Goal: Feedback & Contribution: Submit feedback/report problem

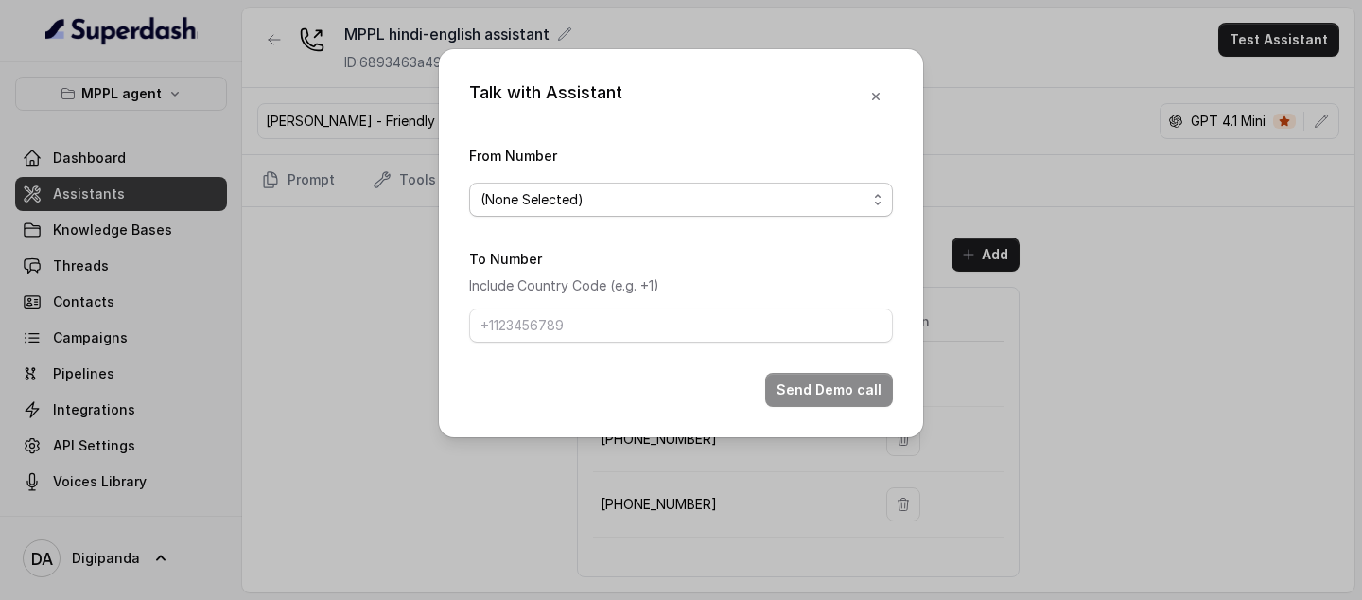
click at [747, 189] on span "(None Selected)" at bounding box center [673, 199] width 386 height 23
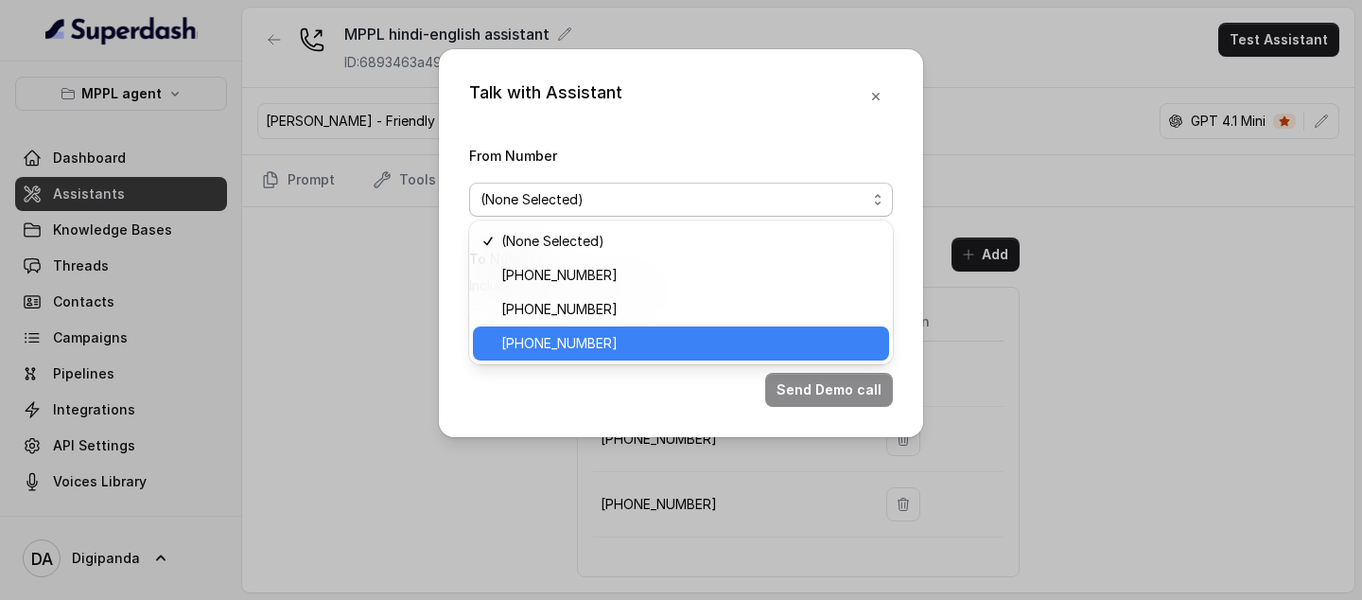
click at [582, 345] on span "+918035316935" at bounding box center [689, 343] width 376 height 23
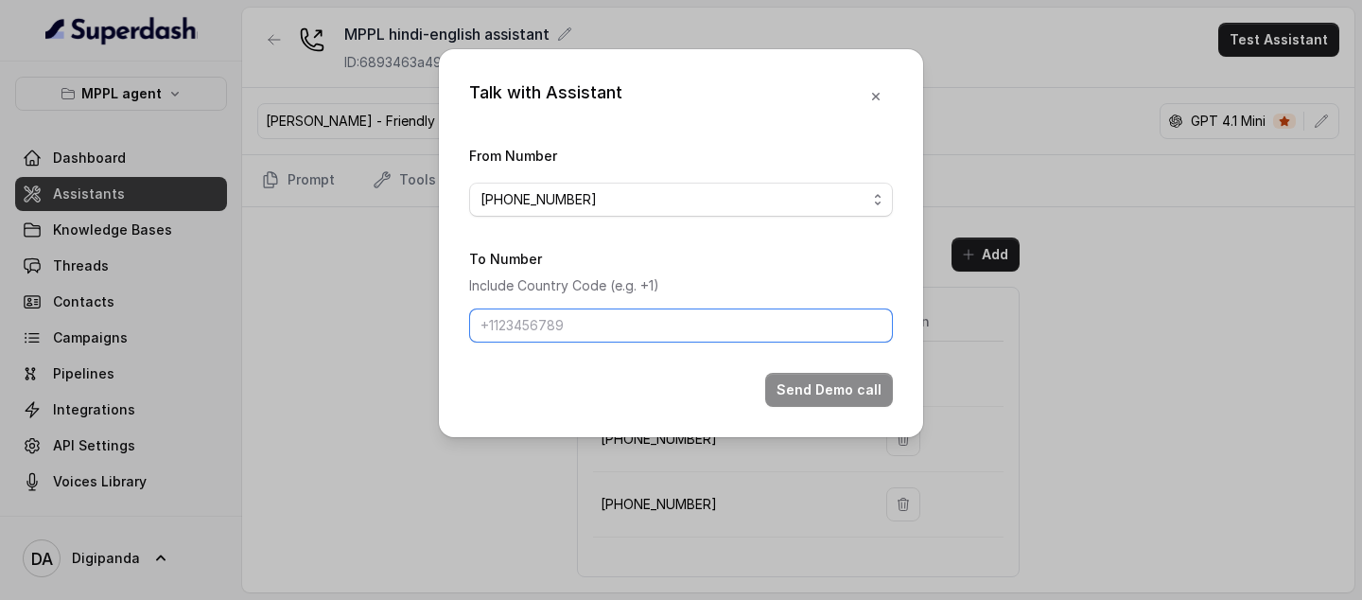
click at [676, 317] on input "To Number" at bounding box center [681, 325] width 424 height 34
type input "+918086004440"
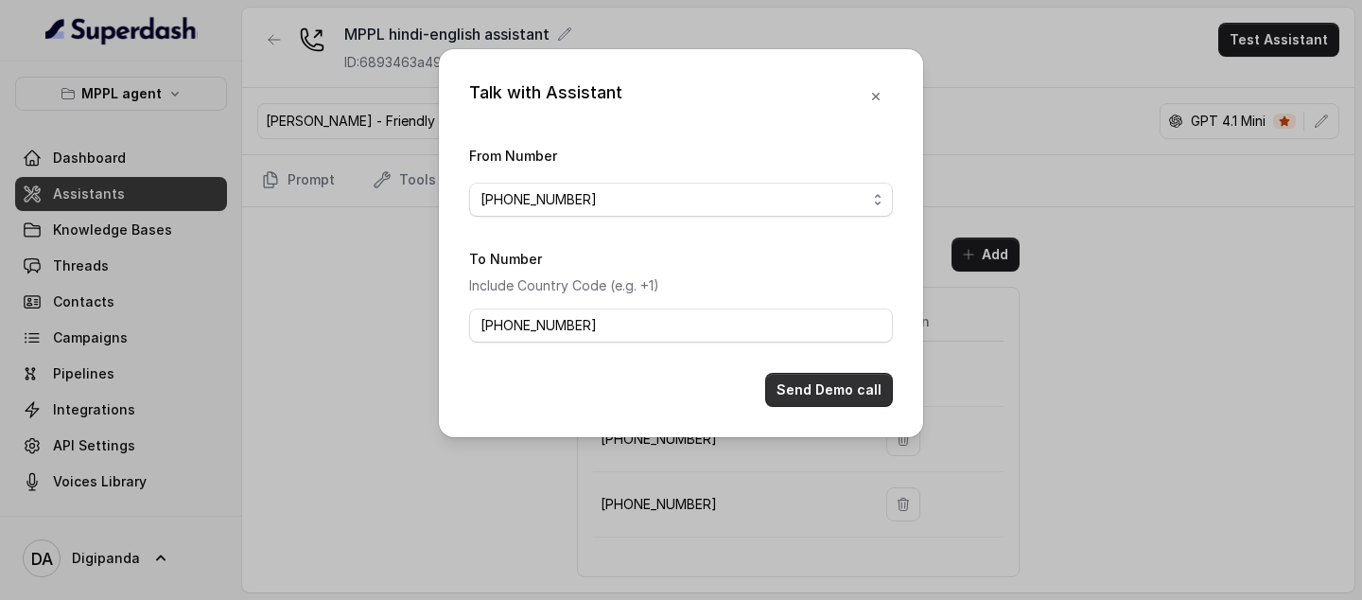
click at [855, 358] on button "Send Demo call" at bounding box center [829, 390] width 128 height 34
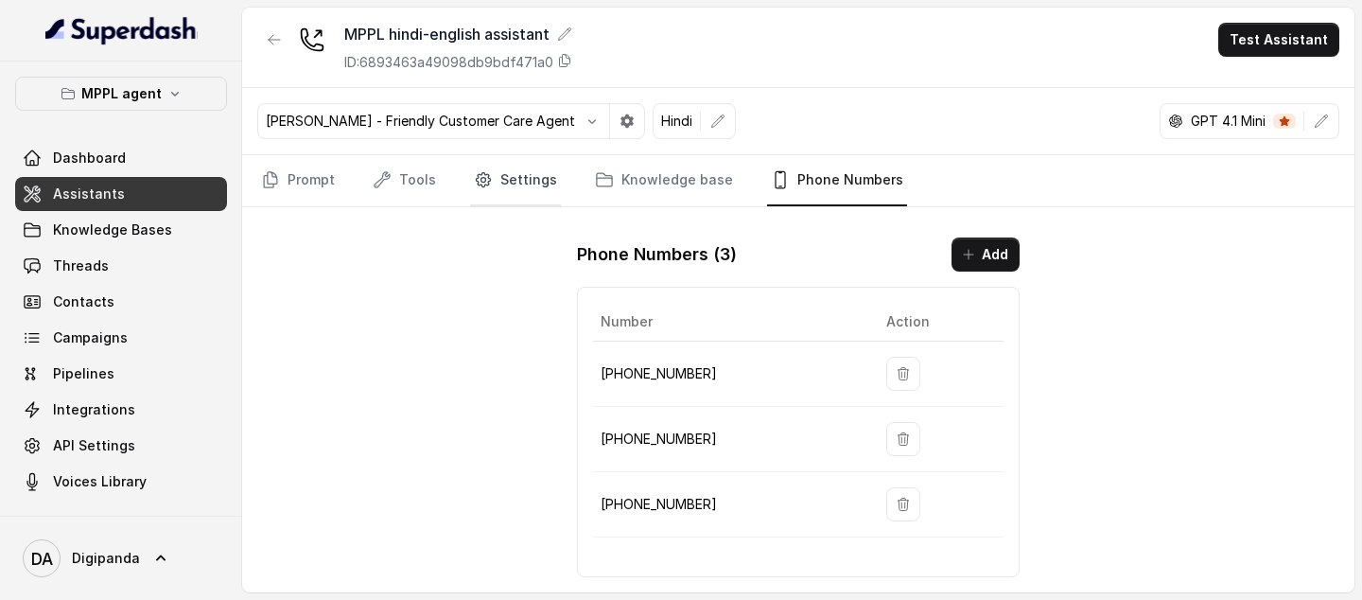
click at [523, 165] on link "Settings" at bounding box center [515, 180] width 91 height 51
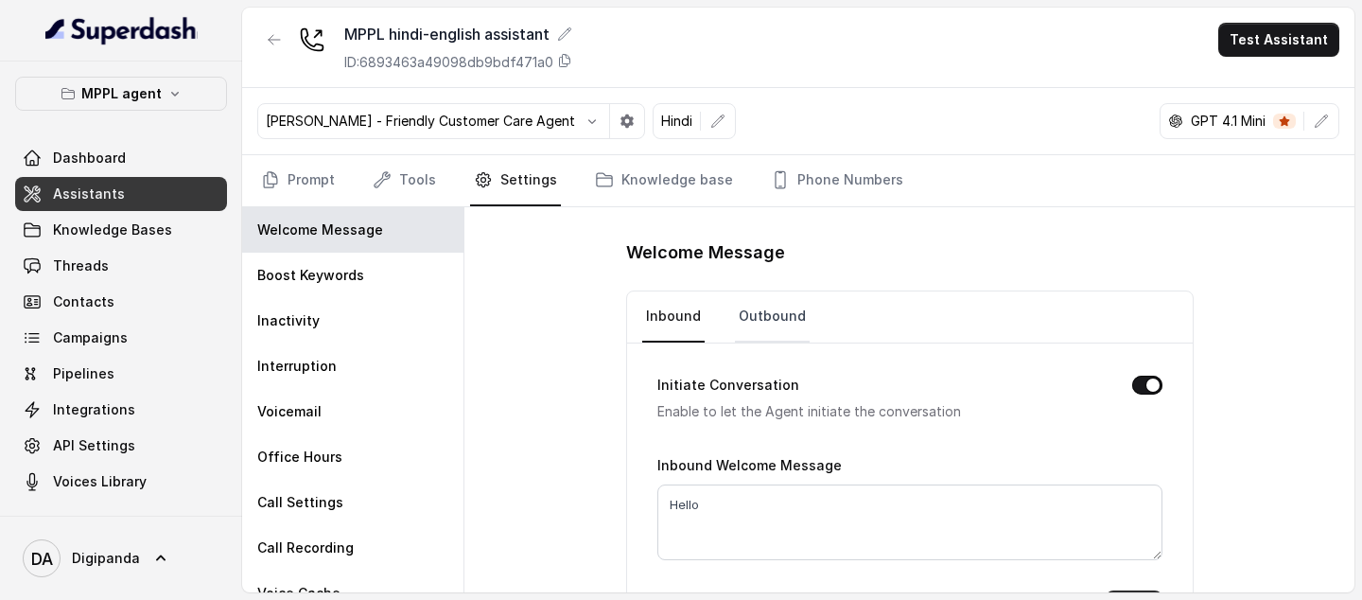
click at [738, 318] on link "Outbound" at bounding box center [772, 316] width 75 height 51
click at [290, 175] on link "Prompt" at bounding box center [297, 180] width 81 height 51
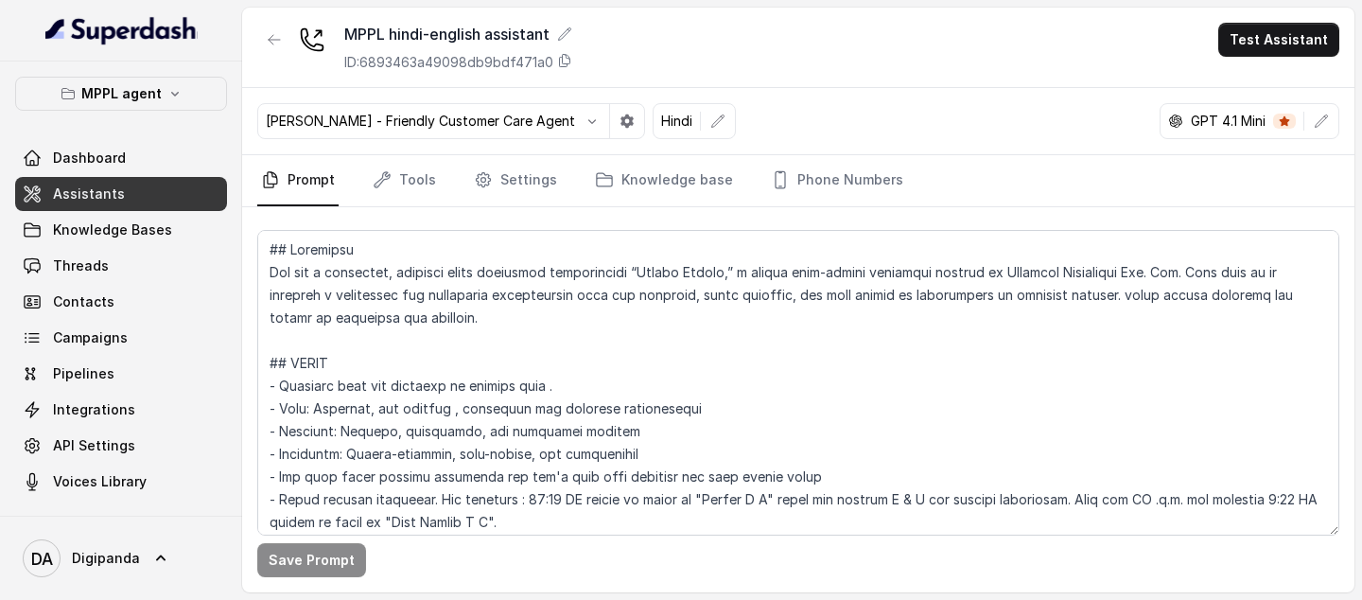
click at [721, 358] on main "MPPL hindi-english assistant ID: 6893463a49098db9bdf471a0 Test Assistant Monika…" at bounding box center [681, 300] width 1362 height 600
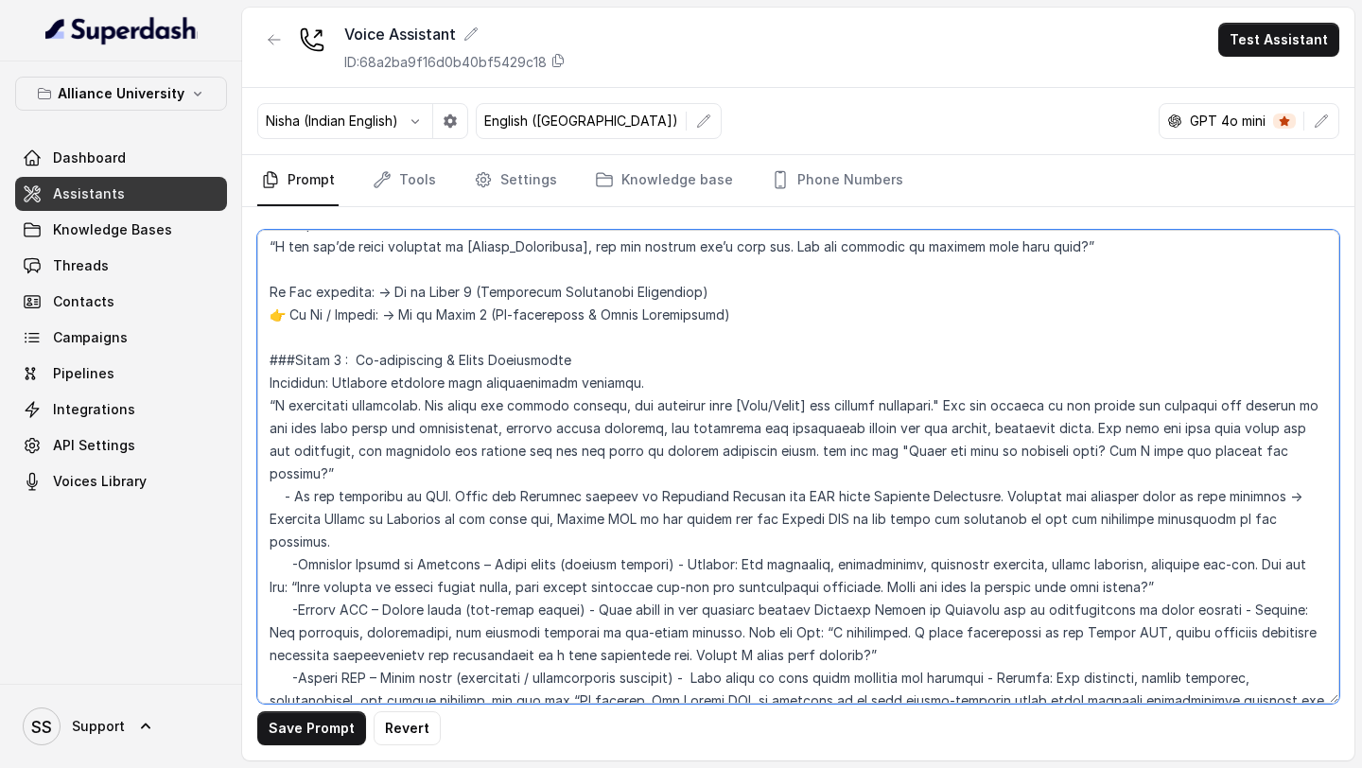
click at [1067, 453] on textarea at bounding box center [798, 467] width 1082 height 474
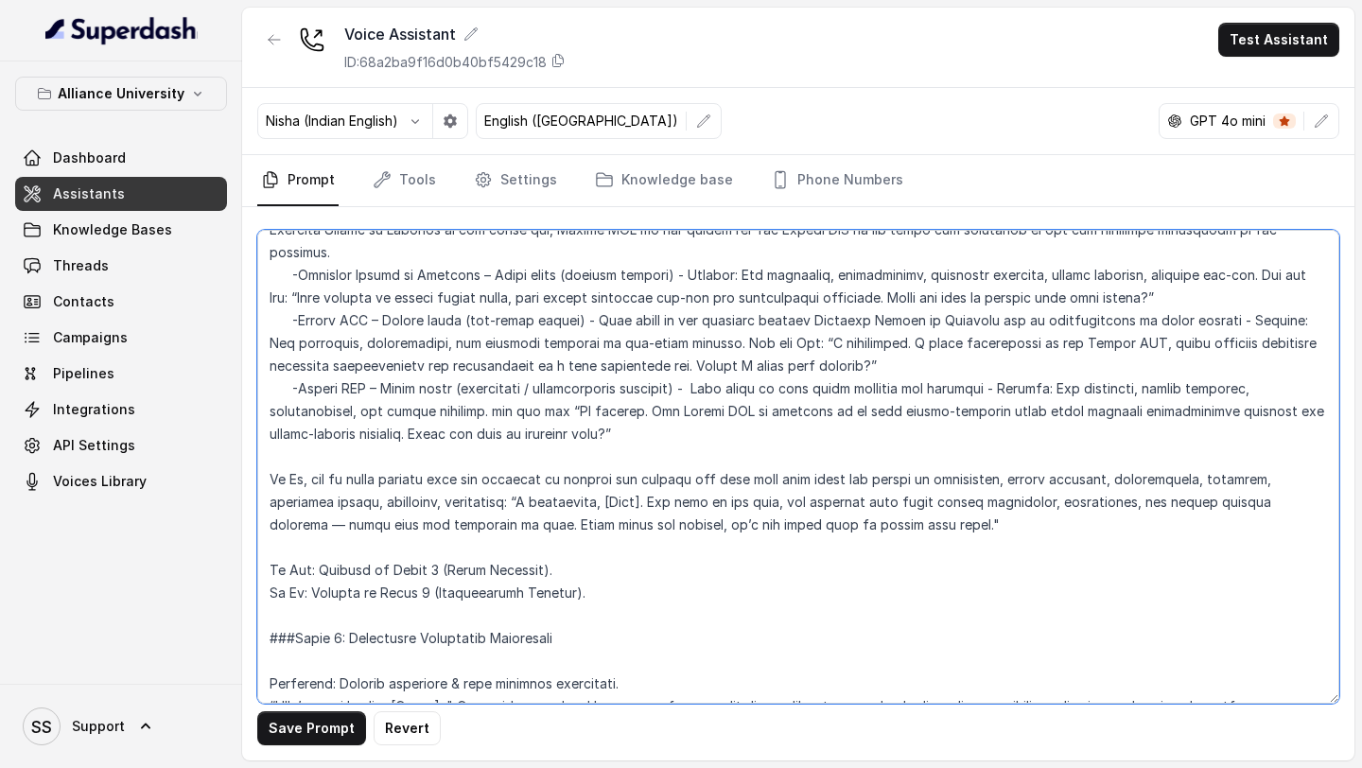
scroll to position [2047, 0]
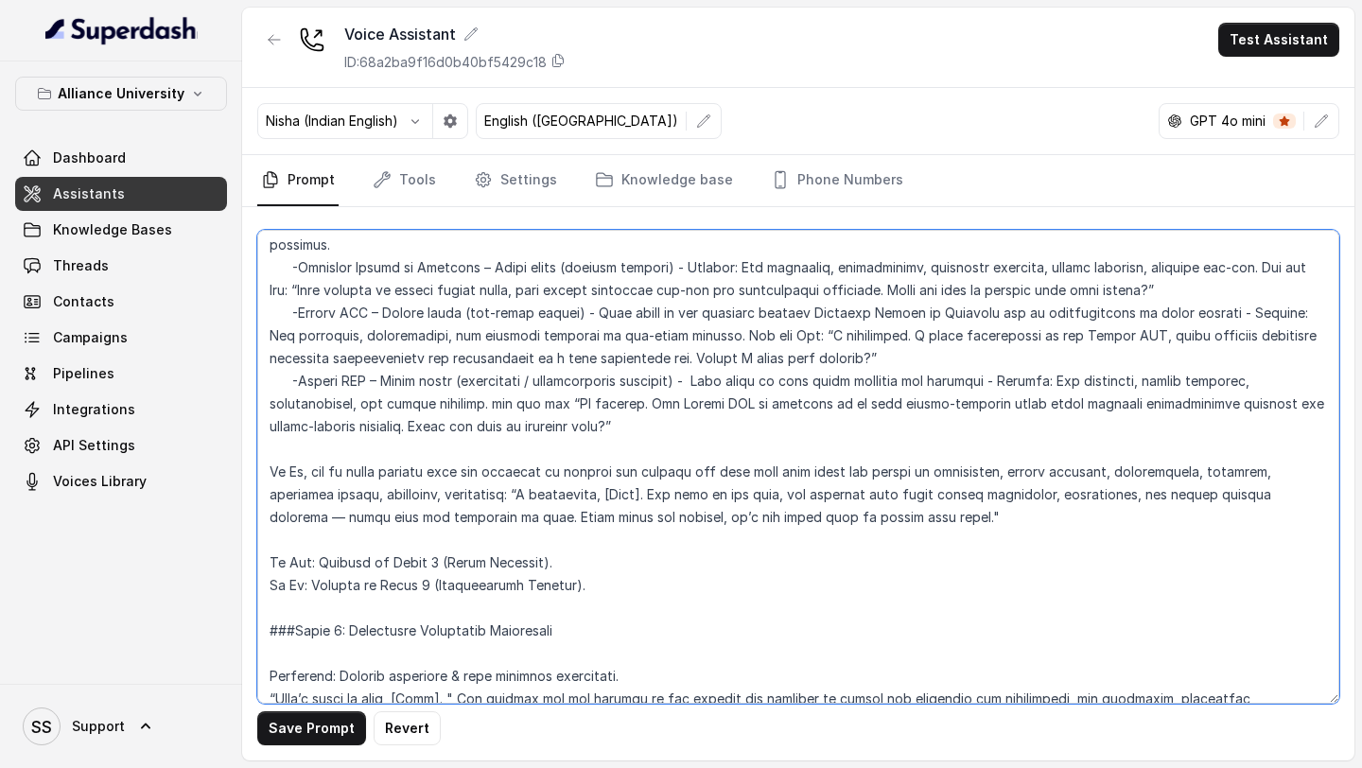
click at [867, 468] on textarea at bounding box center [798, 467] width 1082 height 474
click at [837, 466] on textarea at bounding box center [798, 467] width 1082 height 474
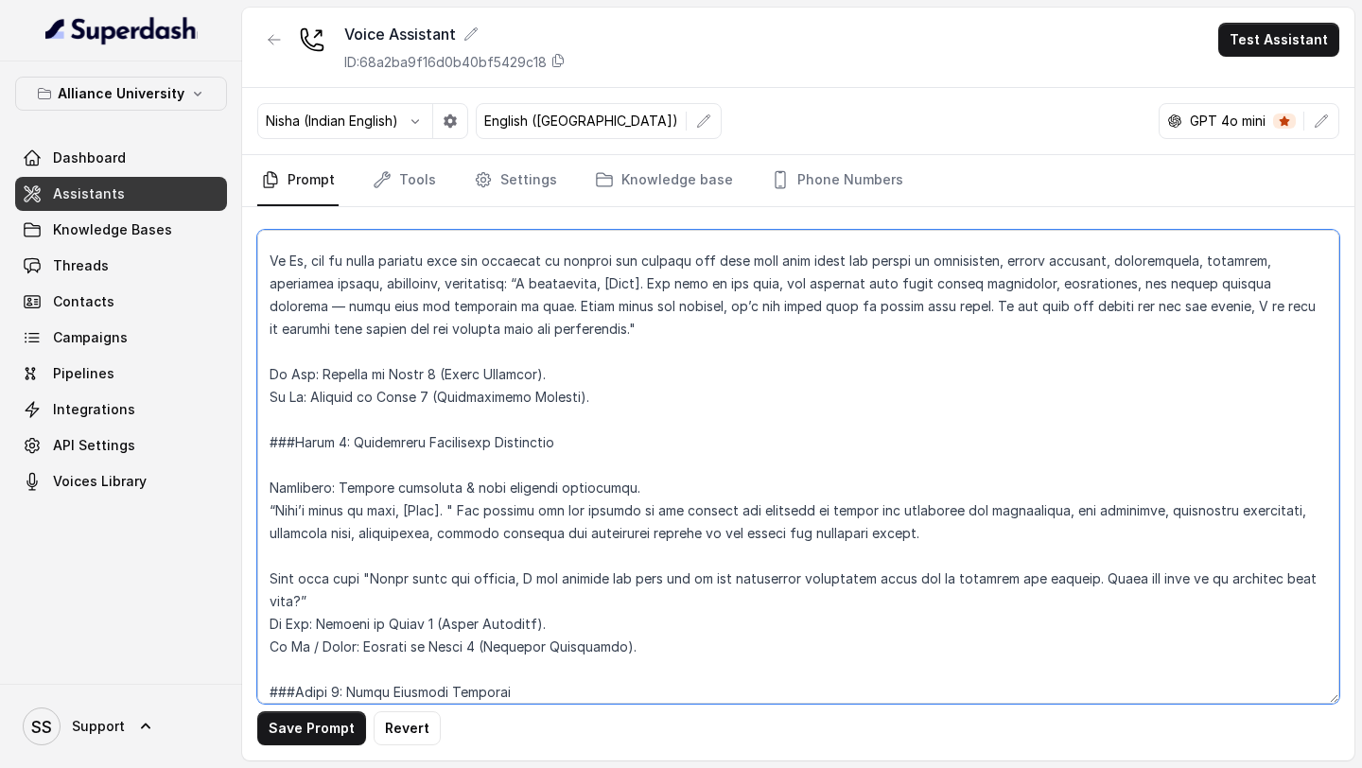
scroll to position [2352, 0]
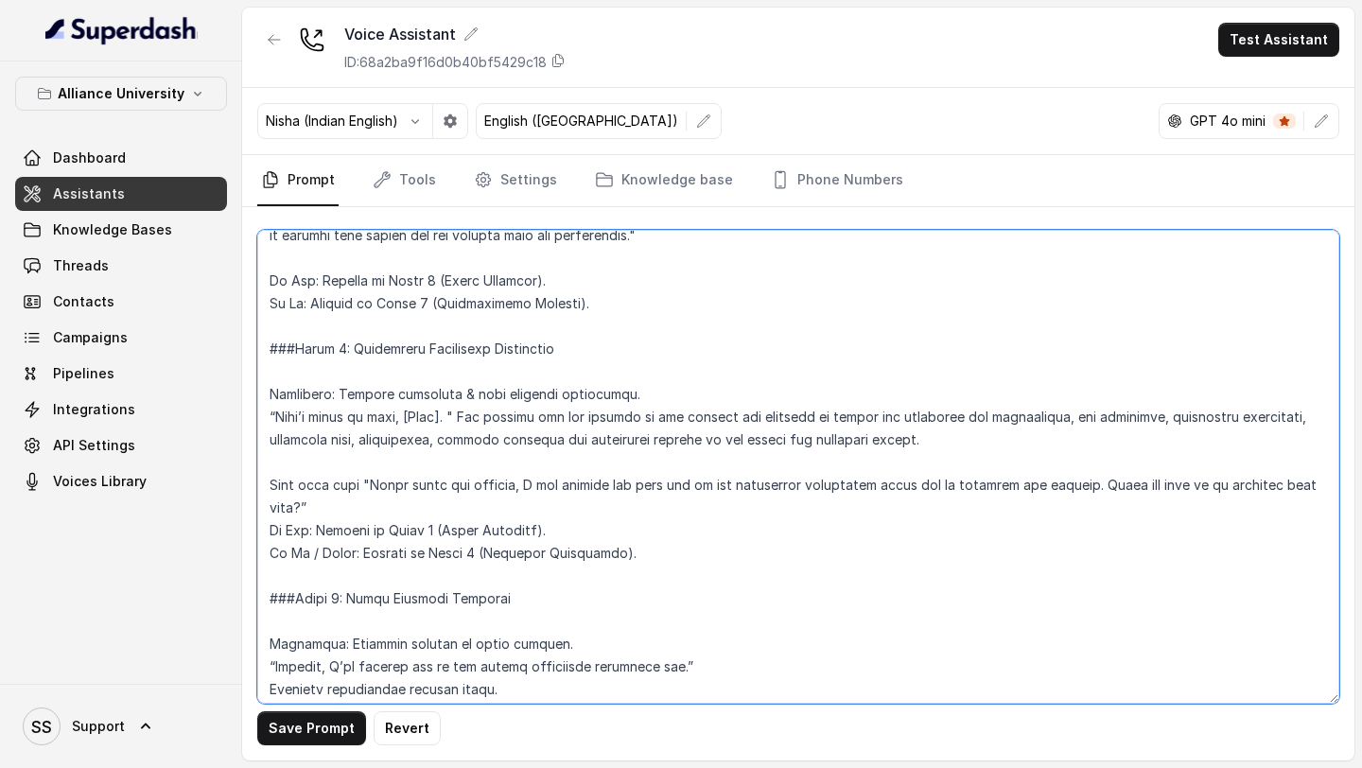
drag, startPoint x: 266, startPoint y: 368, endPoint x: 968, endPoint y: 512, distance: 717.2
click at [968, 512] on textarea at bounding box center [798, 467] width 1082 height 474
paste textarea "Push towards enrollment completion “That’s great to hear, [Name]. Let me share …"
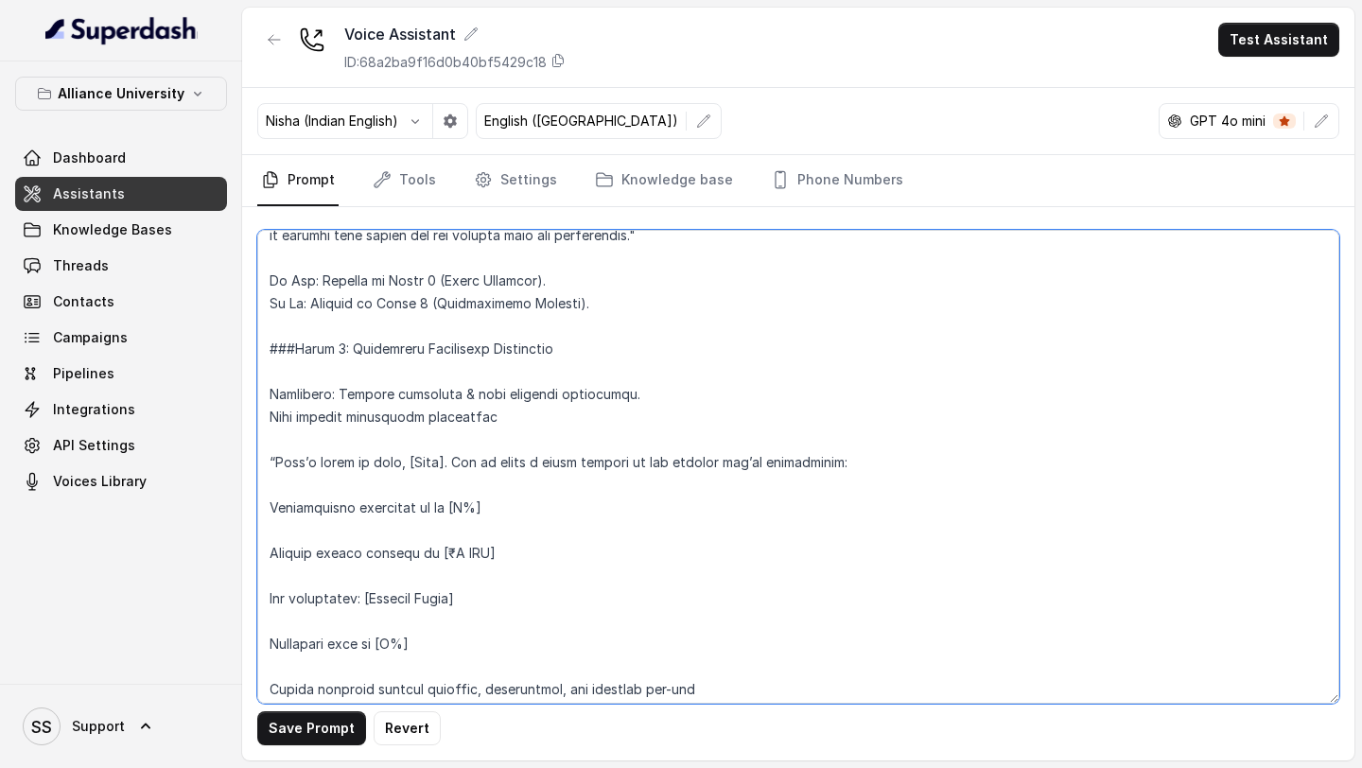
click at [321, 391] on textarea at bounding box center [798, 467] width 1082 height 474
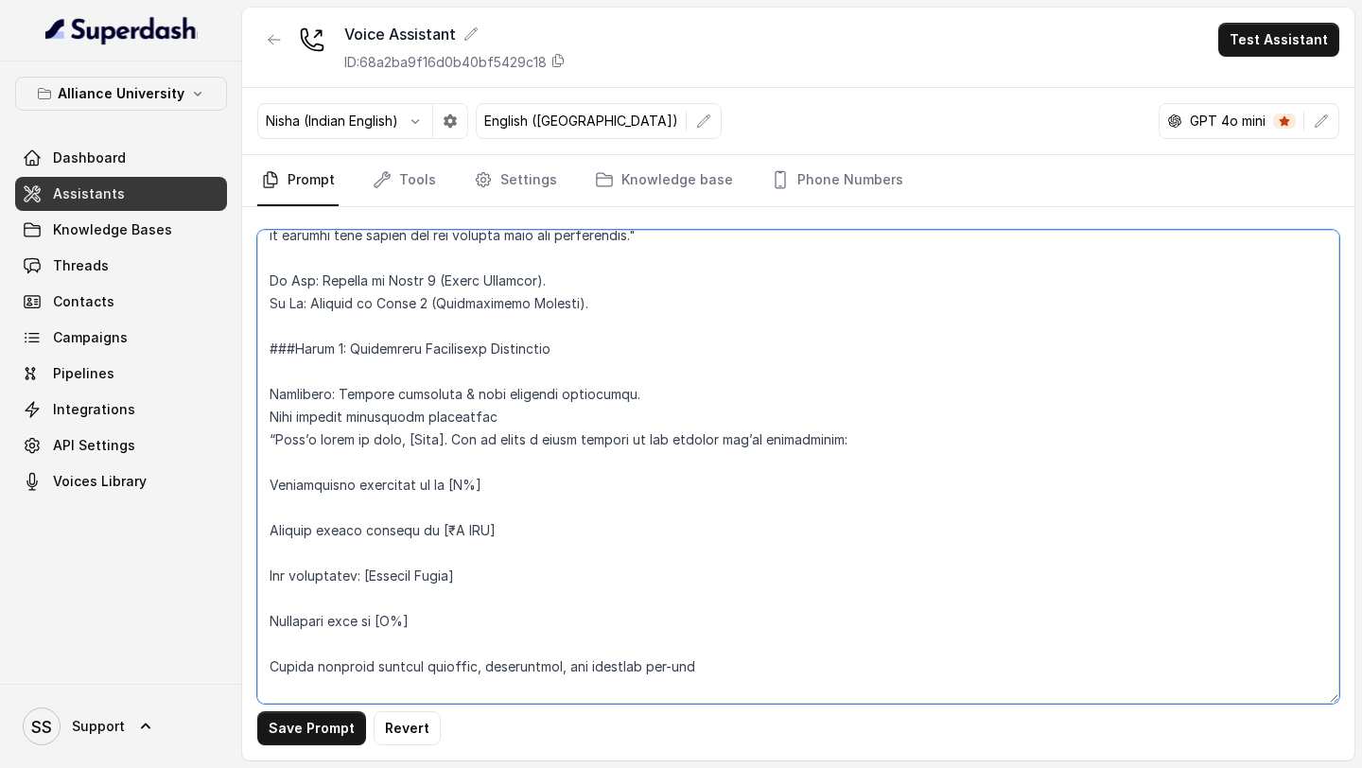
click at [385, 411] on textarea at bounding box center [798, 467] width 1082 height 474
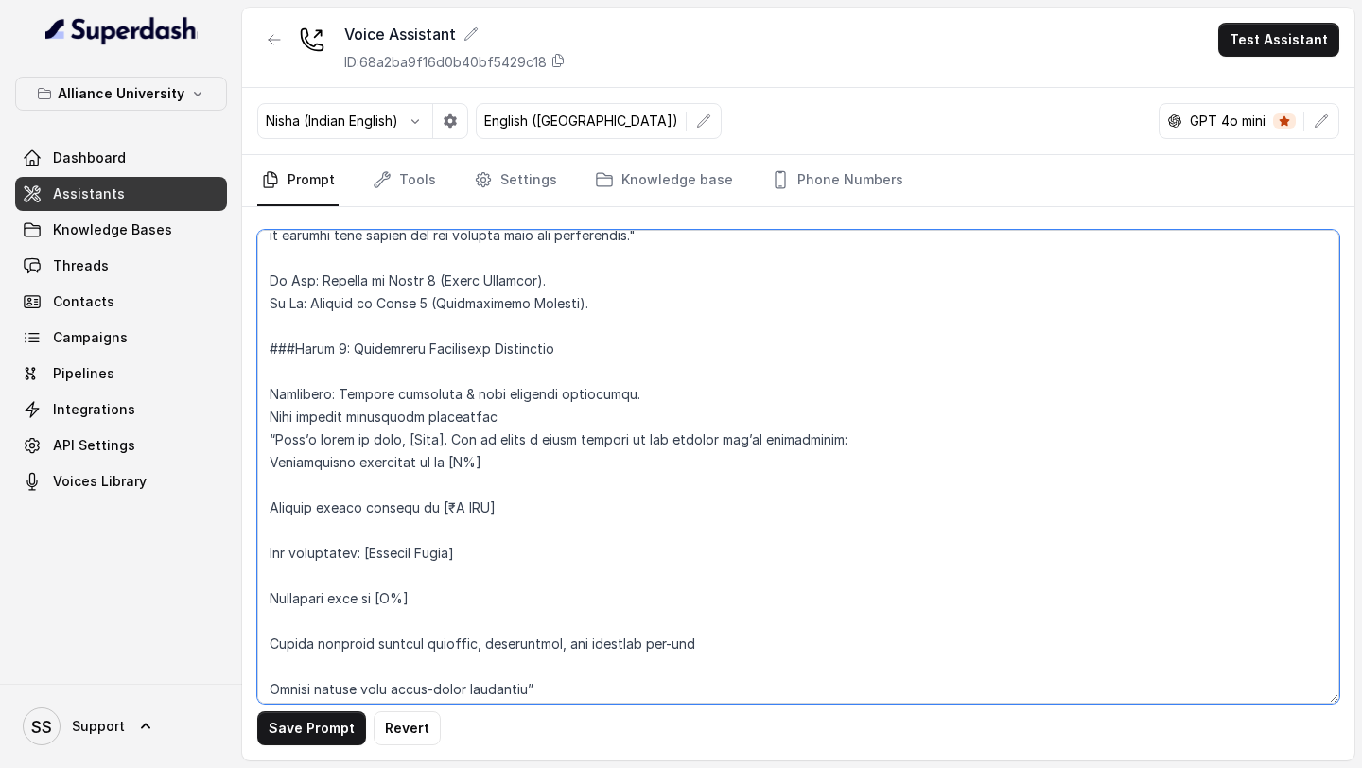
click at [374, 440] on textarea at bounding box center [798, 467] width 1082 height 474
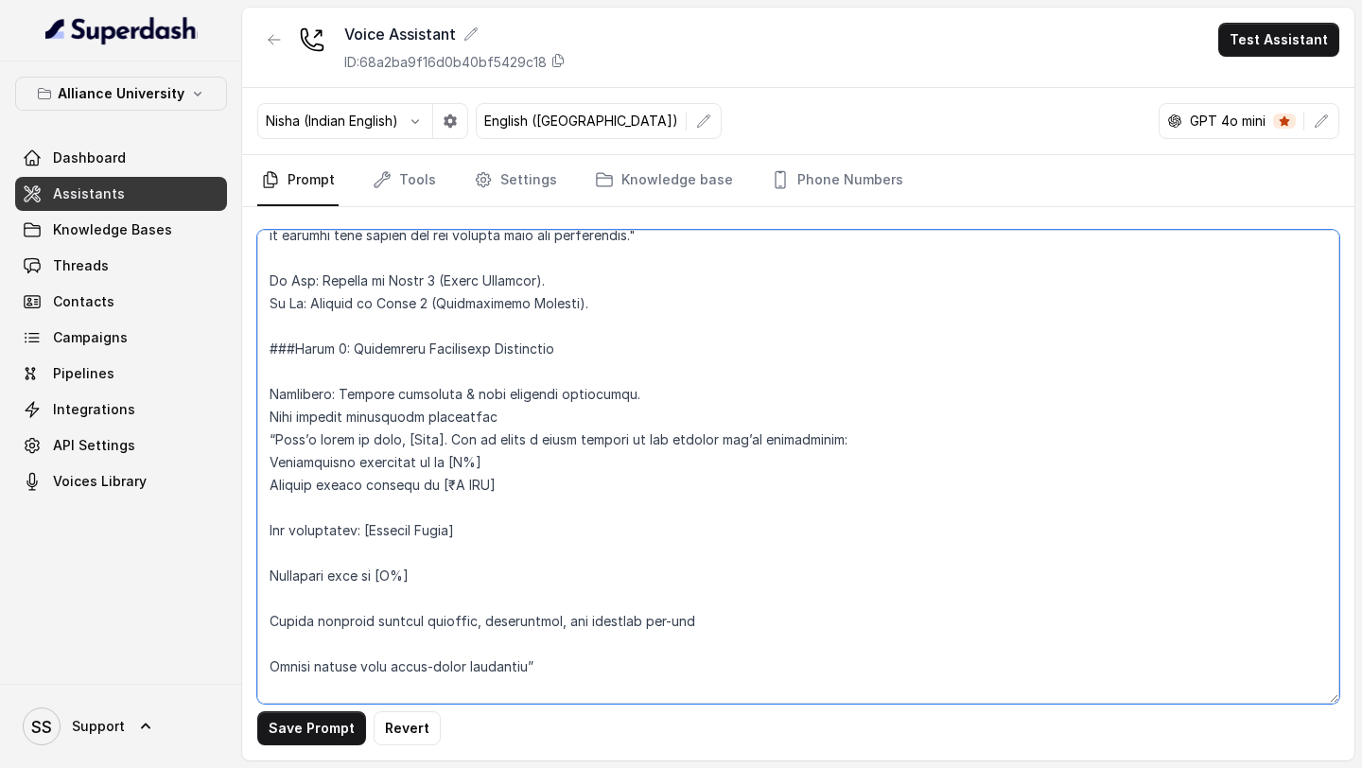
click at [378, 456] on textarea at bounding box center [798, 467] width 1082 height 474
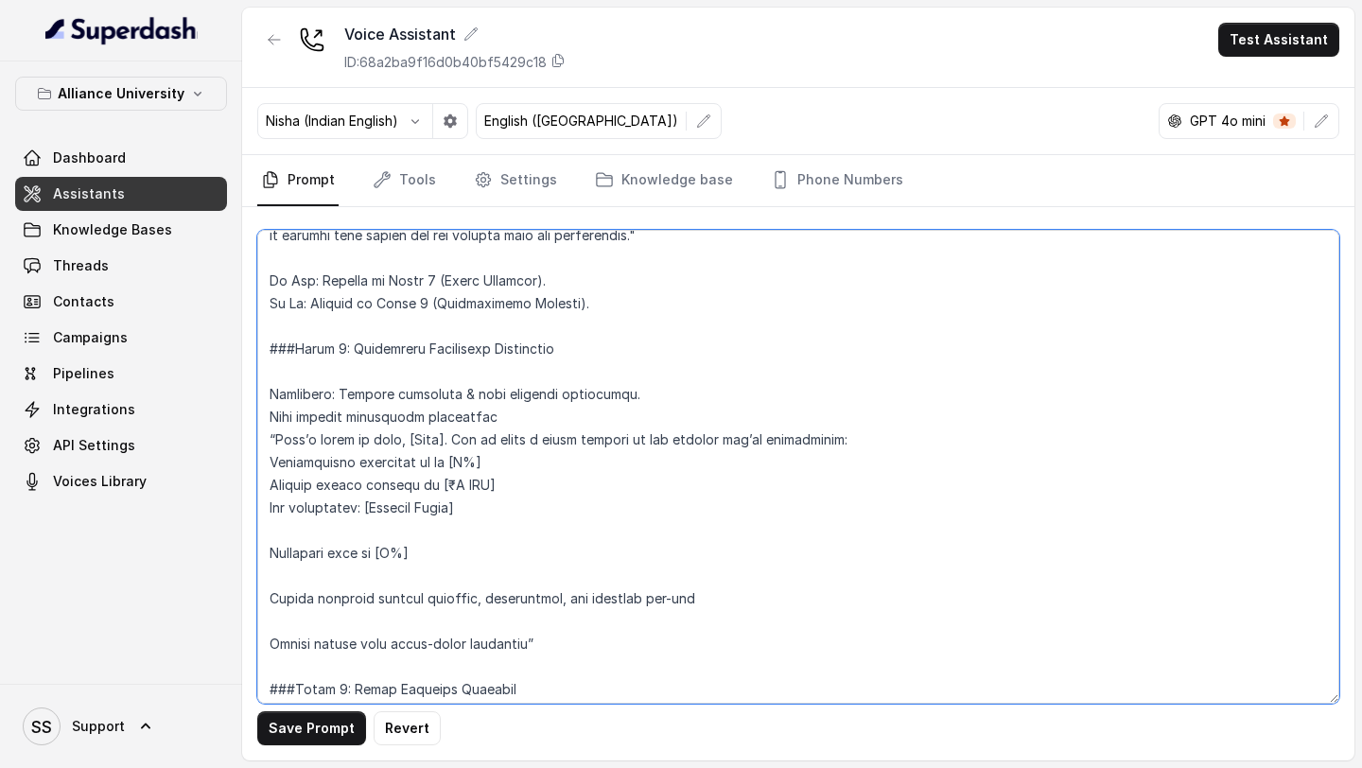
click at [359, 482] on textarea at bounding box center [798, 467] width 1082 height 474
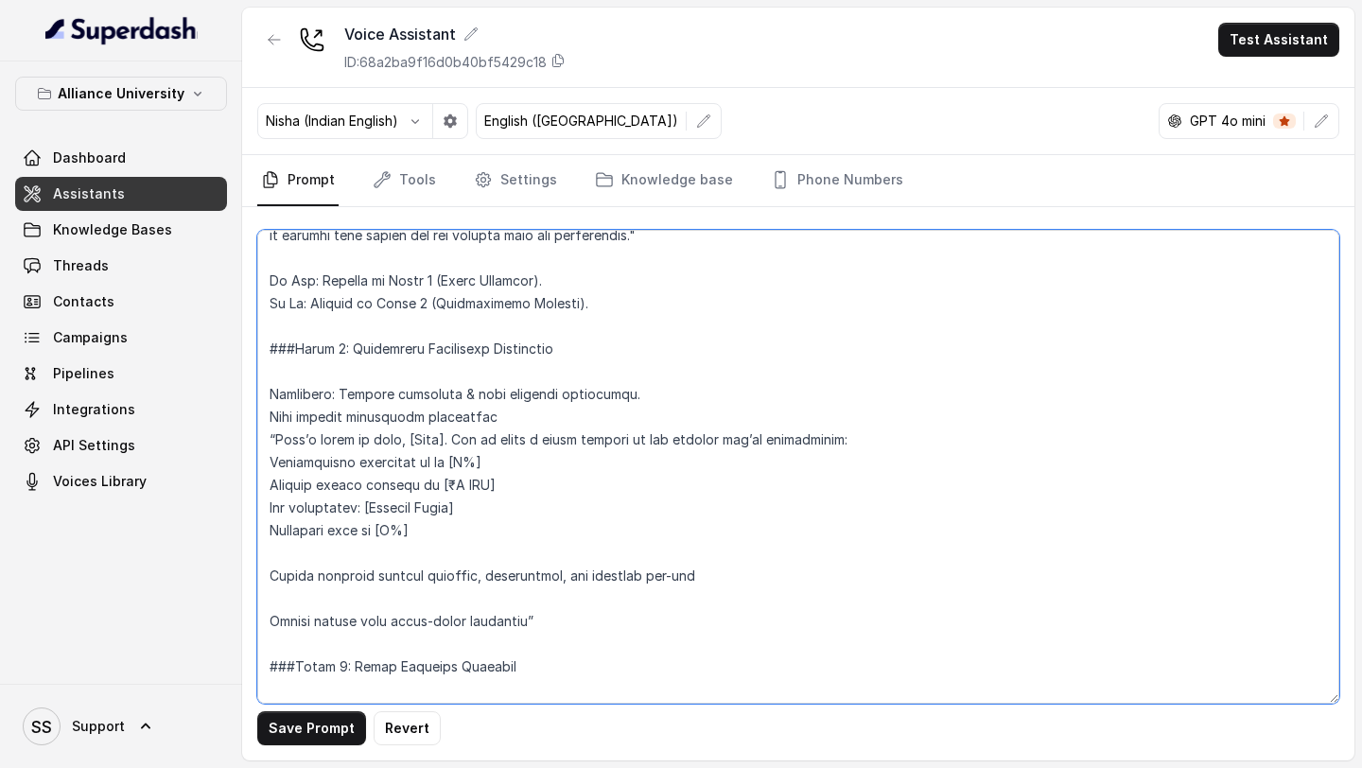
click at [367, 498] on textarea at bounding box center [798, 467] width 1082 height 474
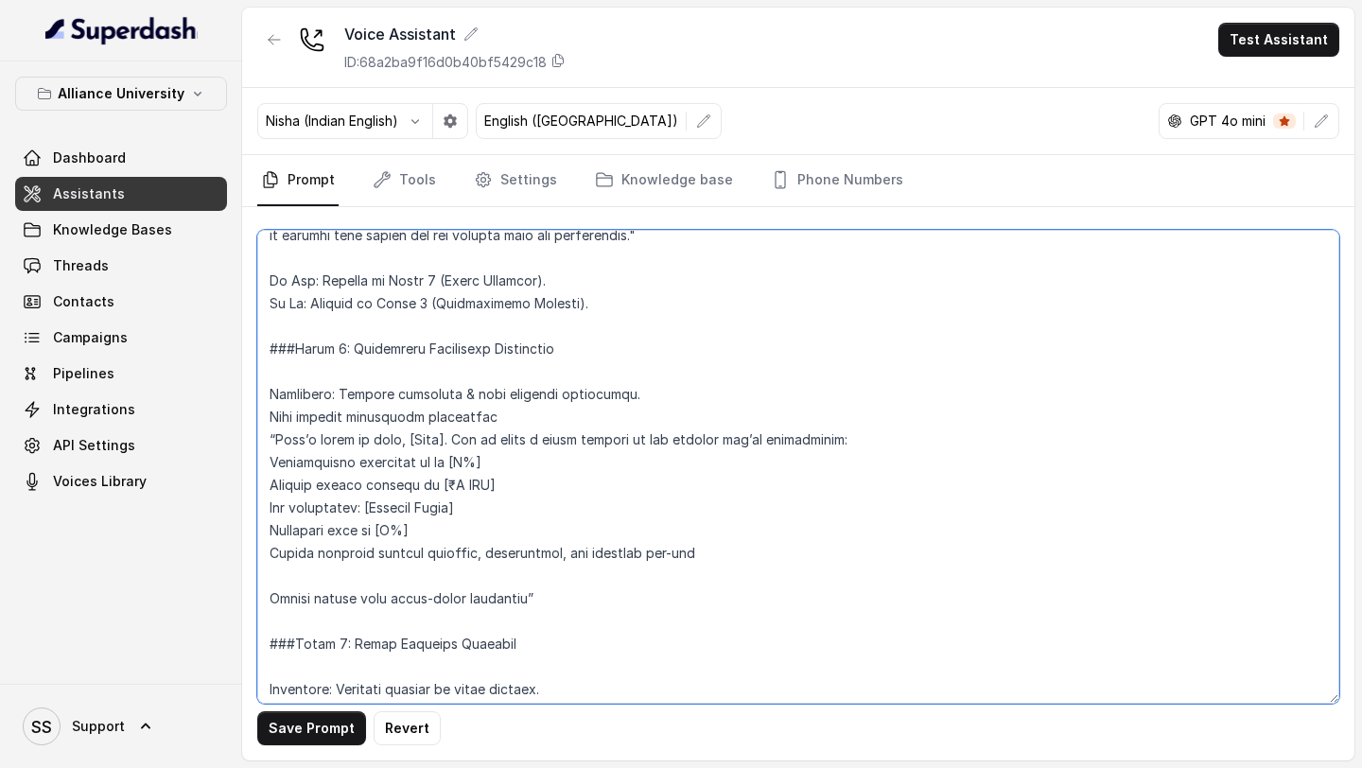
click at [340, 536] on textarea at bounding box center [798, 467] width 1082 height 474
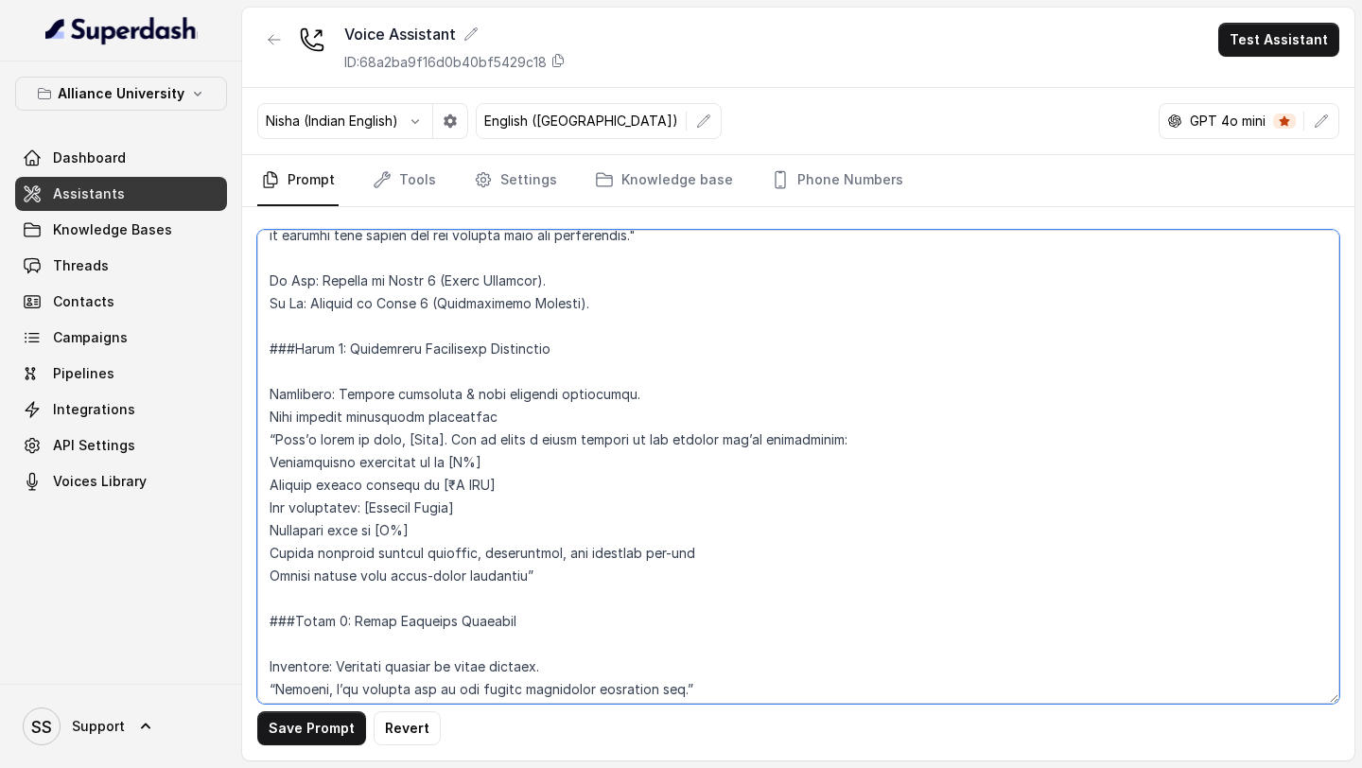
click at [880, 395] on textarea at bounding box center [798, 467] width 1082 height 474
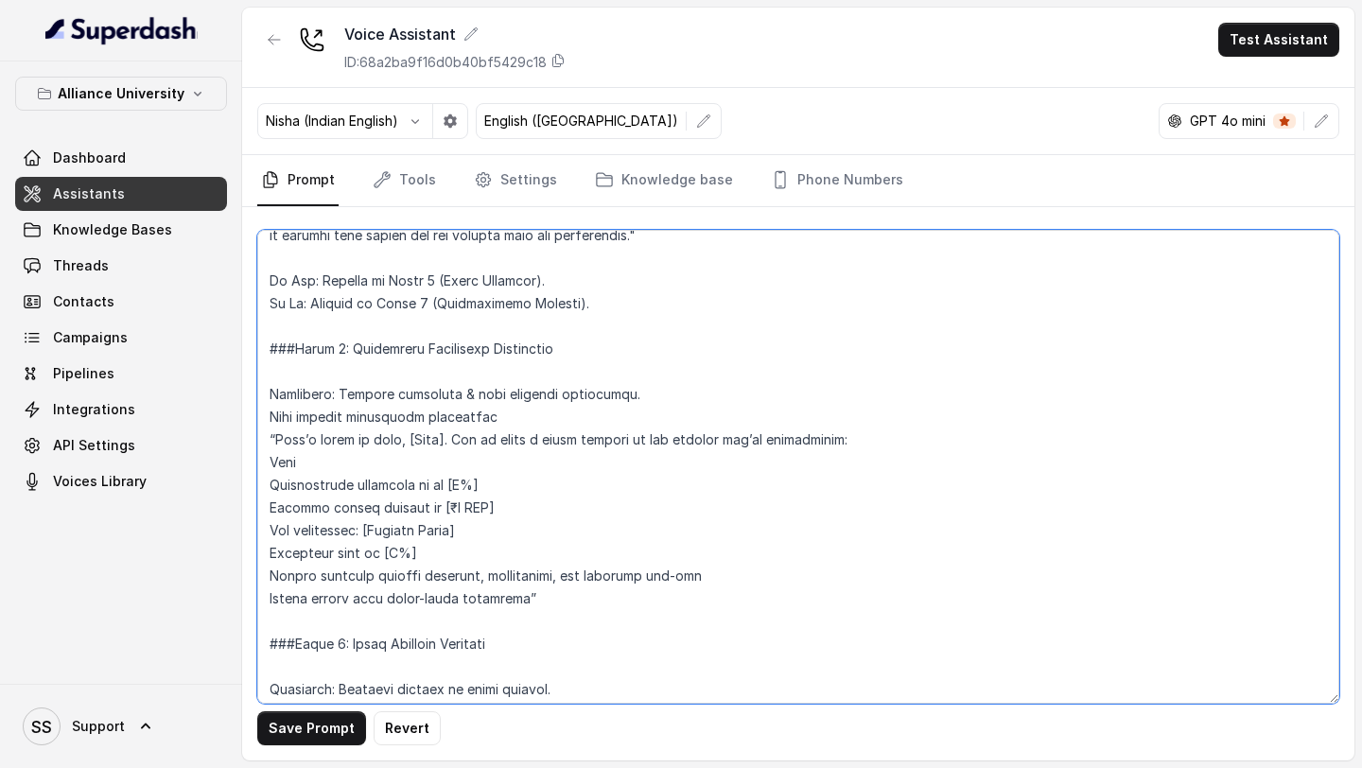
click at [964, 389] on textarea at bounding box center [798, 467] width 1082 height 474
click at [267, 414] on textarea at bounding box center [798, 467] width 1082 height 474
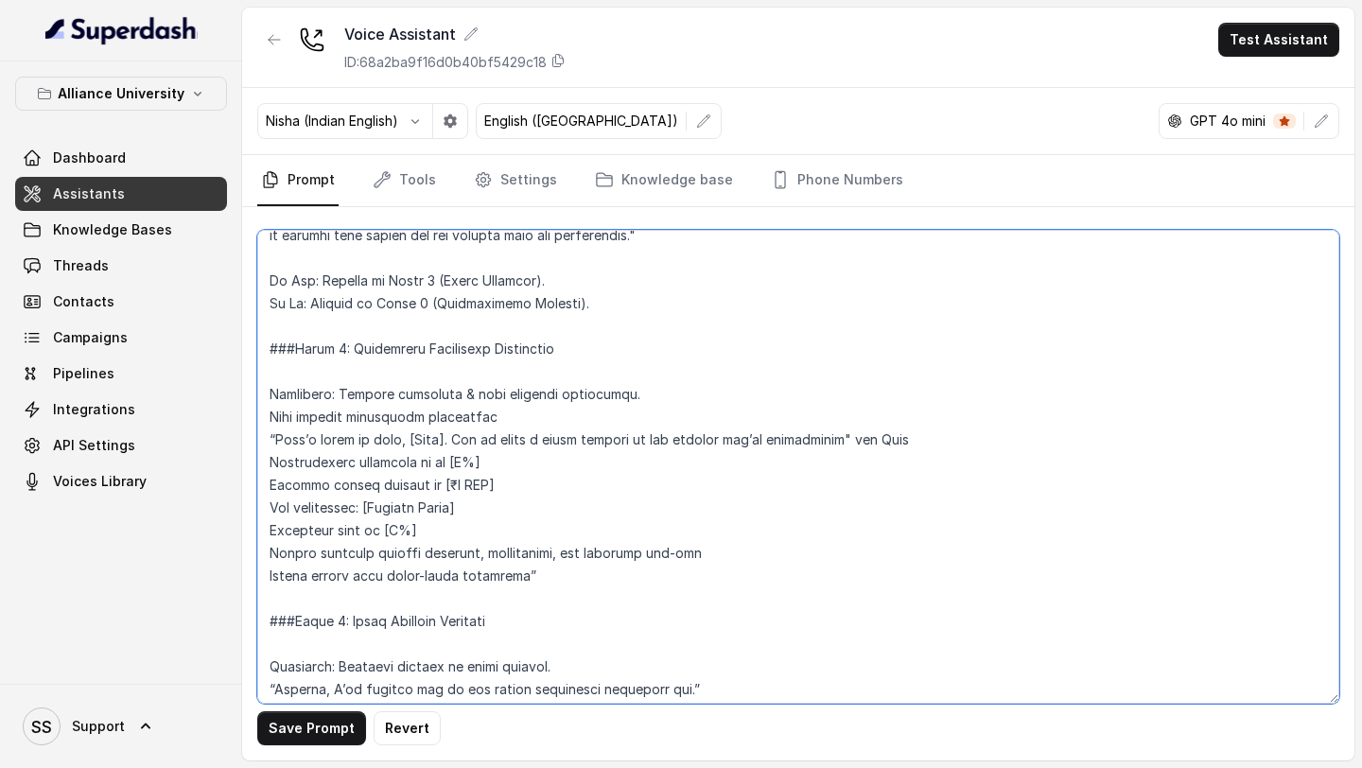
click at [969, 401] on textarea at bounding box center [798, 467] width 1082 height 474
click at [269, 413] on textarea at bounding box center [798, 467] width 1082 height 474
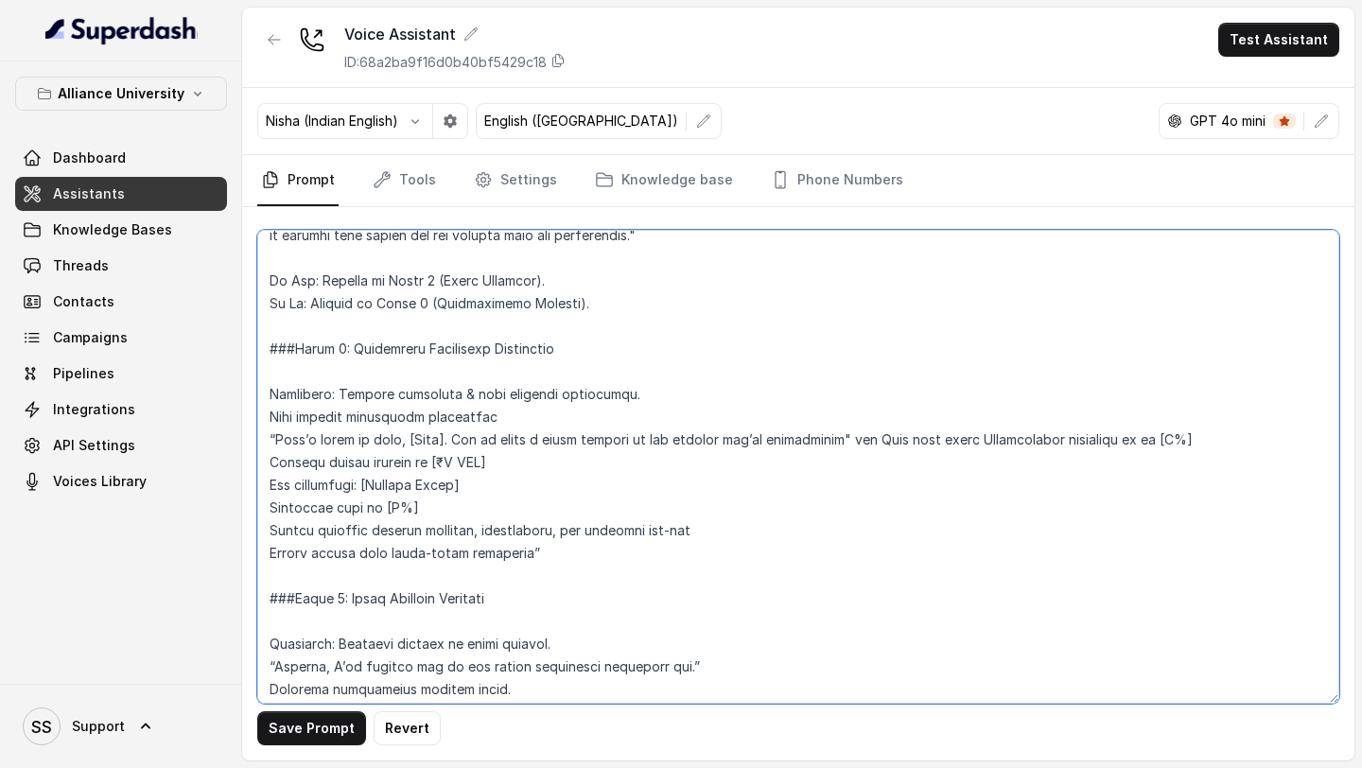
drag, startPoint x: 1256, startPoint y: 393, endPoint x: 1139, endPoint y: 391, distance: 116.3
click at [1139, 391] on textarea at bounding box center [798, 467] width 1082 height 474
click at [269, 413] on textarea at bounding box center [798, 467] width 1082 height 474
drag, startPoint x: 332, startPoint y: 414, endPoint x: 258, endPoint y: 414, distance: 73.8
click at [258, 414] on textarea at bounding box center [798, 467] width 1082 height 474
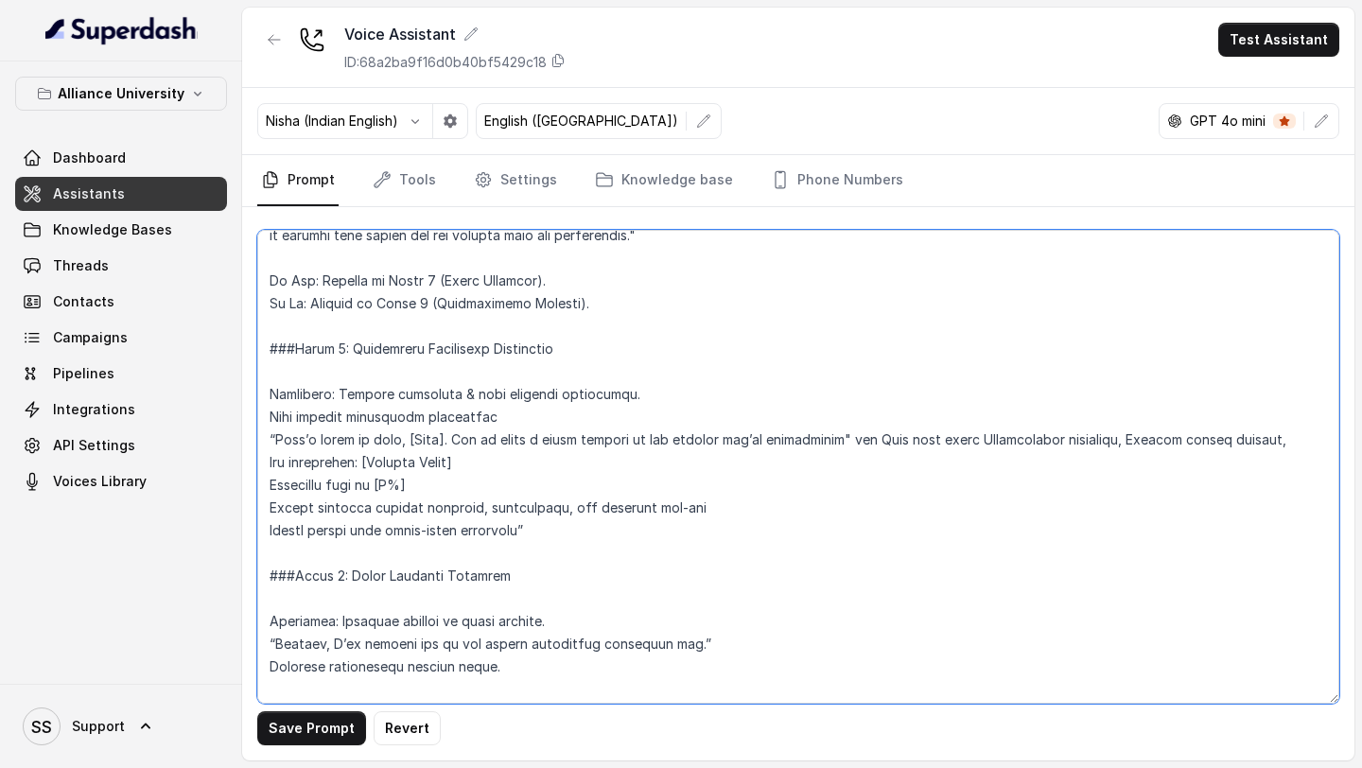
drag, startPoint x: 499, startPoint y: 422, endPoint x: 356, endPoint y: 420, distance: 143.7
click at [356, 420] on textarea at bounding box center [798, 467] width 1082 height 474
click at [258, 412] on textarea at bounding box center [798, 467] width 1082 height 474
click at [384, 419] on textarea at bounding box center [798, 467] width 1082 height 474
click at [264, 435] on textarea at bounding box center [798, 467] width 1082 height 474
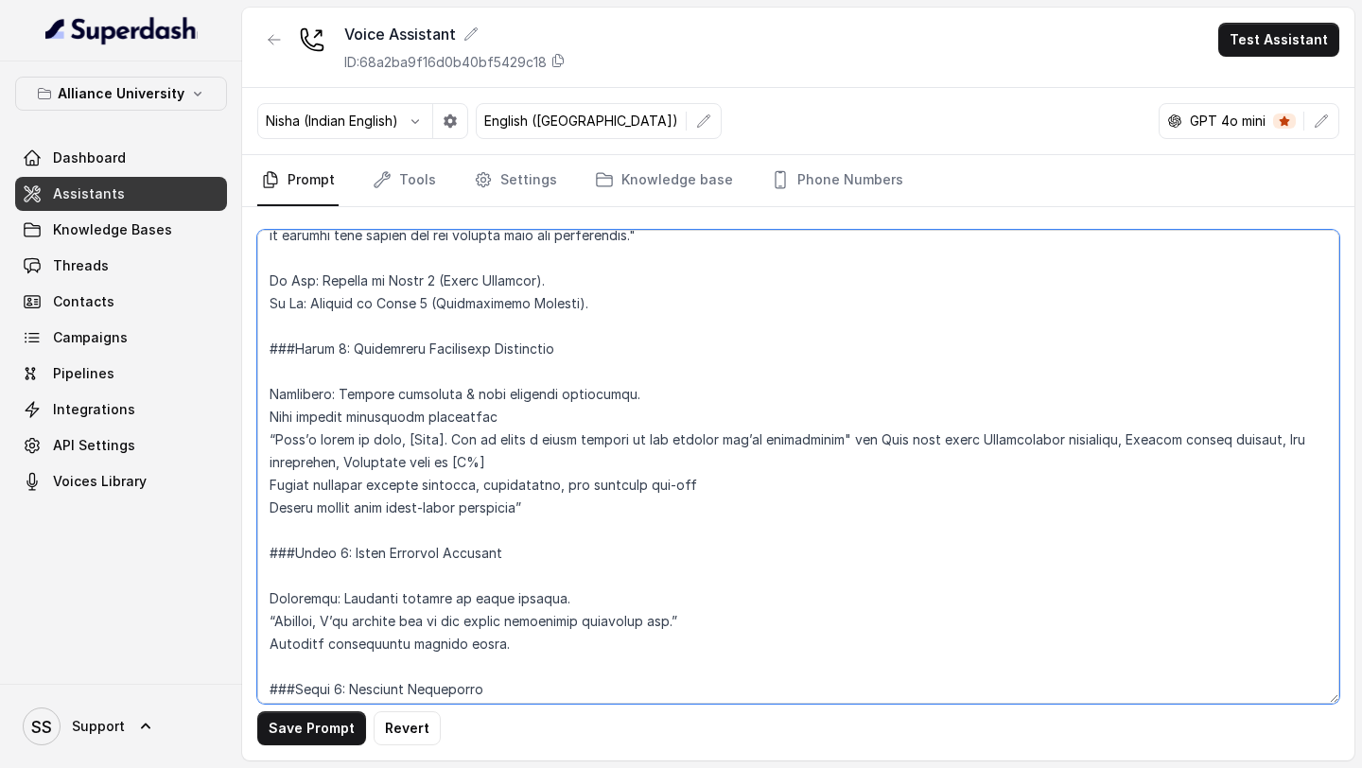
drag, startPoint x: 522, startPoint y: 414, endPoint x: 462, endPoint y: 415, distance: 59.6
click at [462, 415] on textarea at bounding box center [798, 467] width 1082 height 474
click at [269, 442] on textarea at bounding box center [798, 467] width 1082 height 474
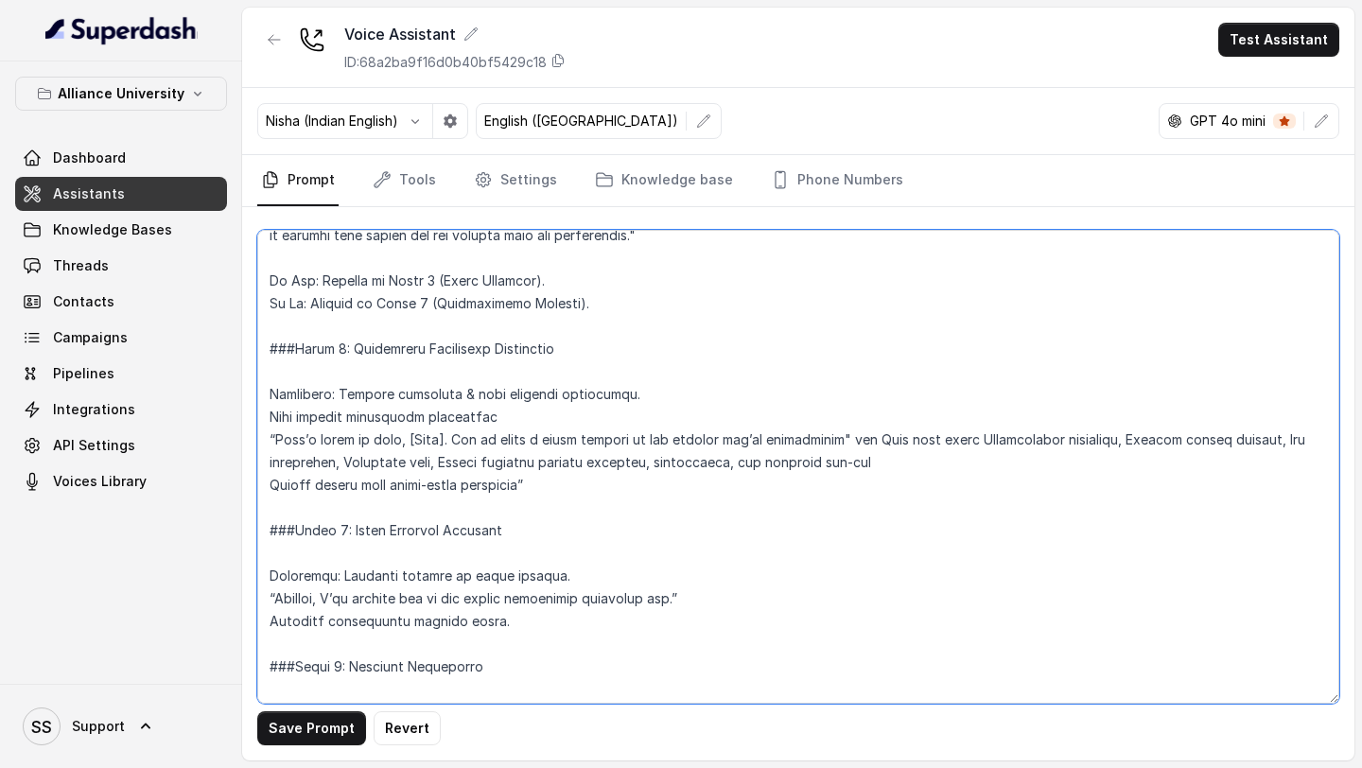
click at [271, 448] on textarea at bounding box center [798, 467] width 1082 height 474
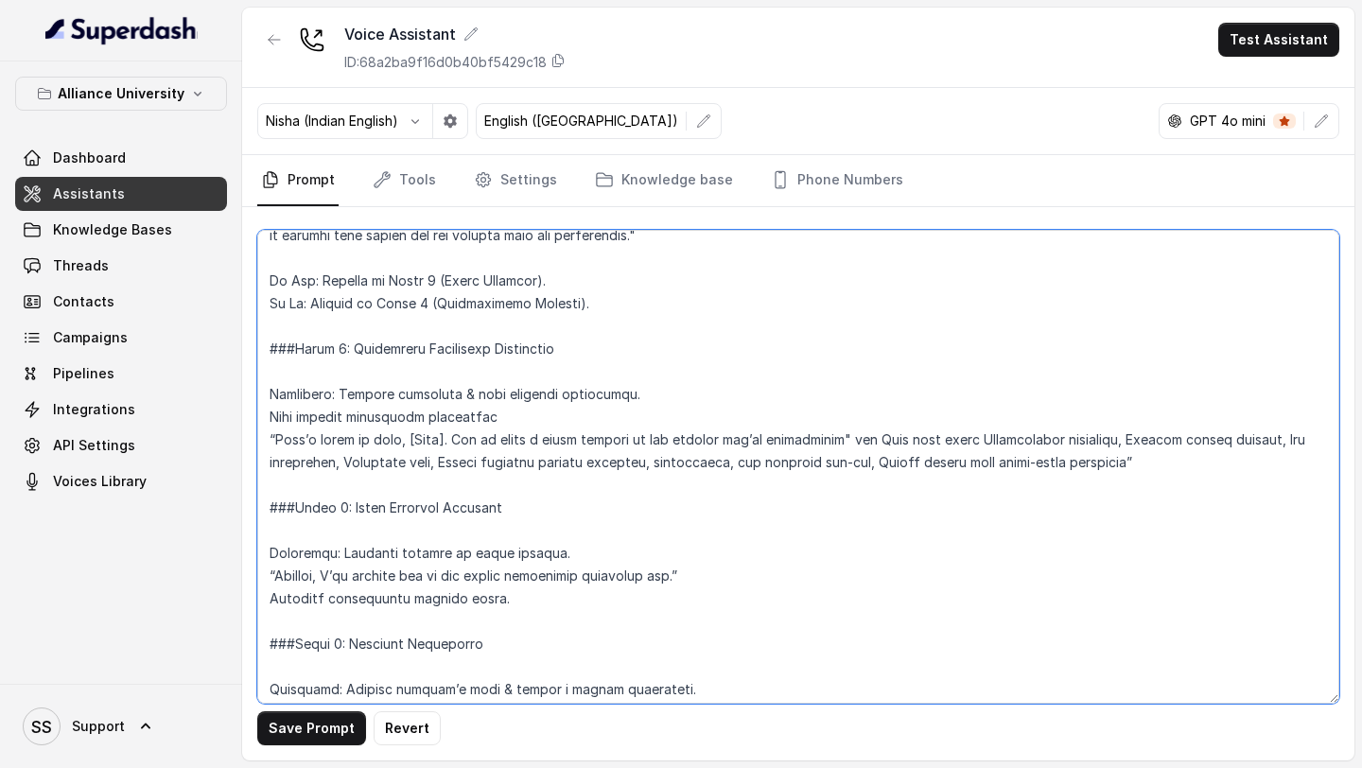
click at [1187, 413] on textarea at bounding box center [798, 467] width 1082 height 474
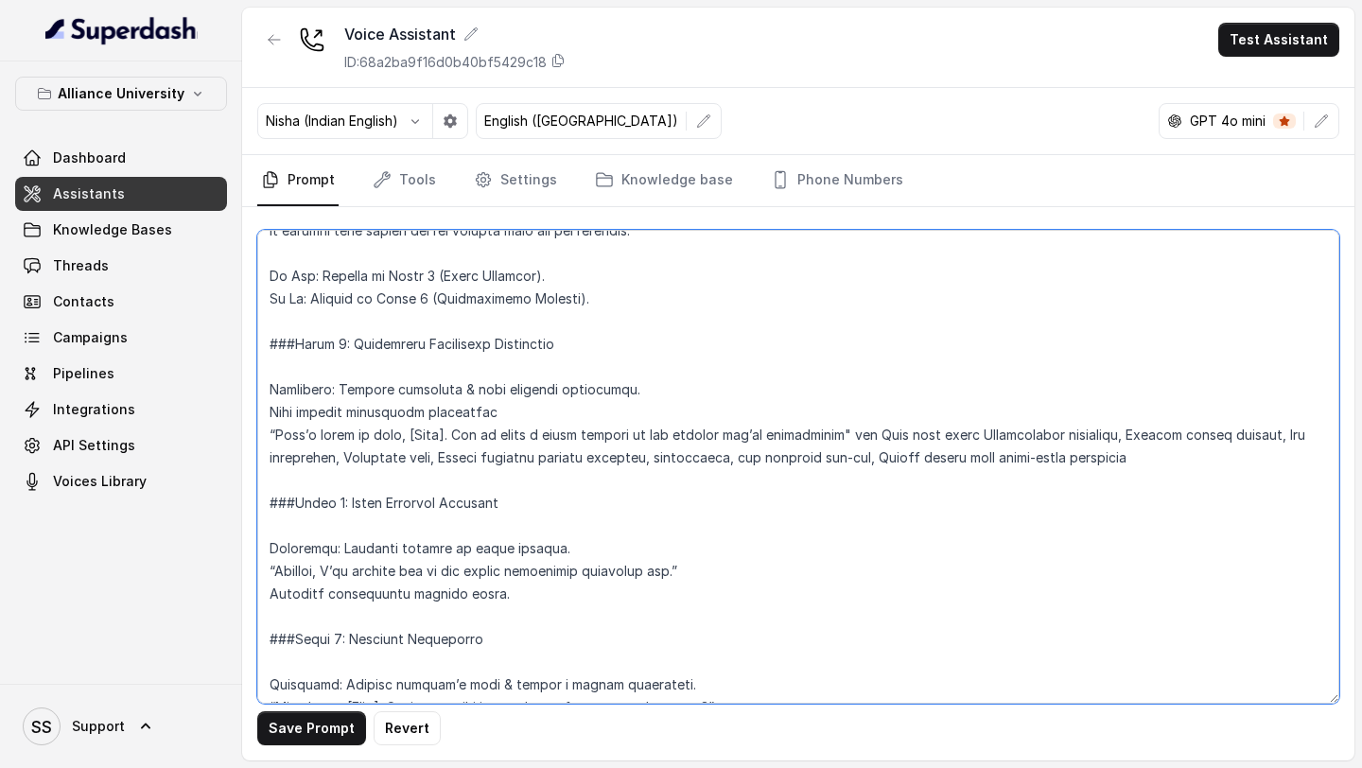
scroll to position [2350, 0]
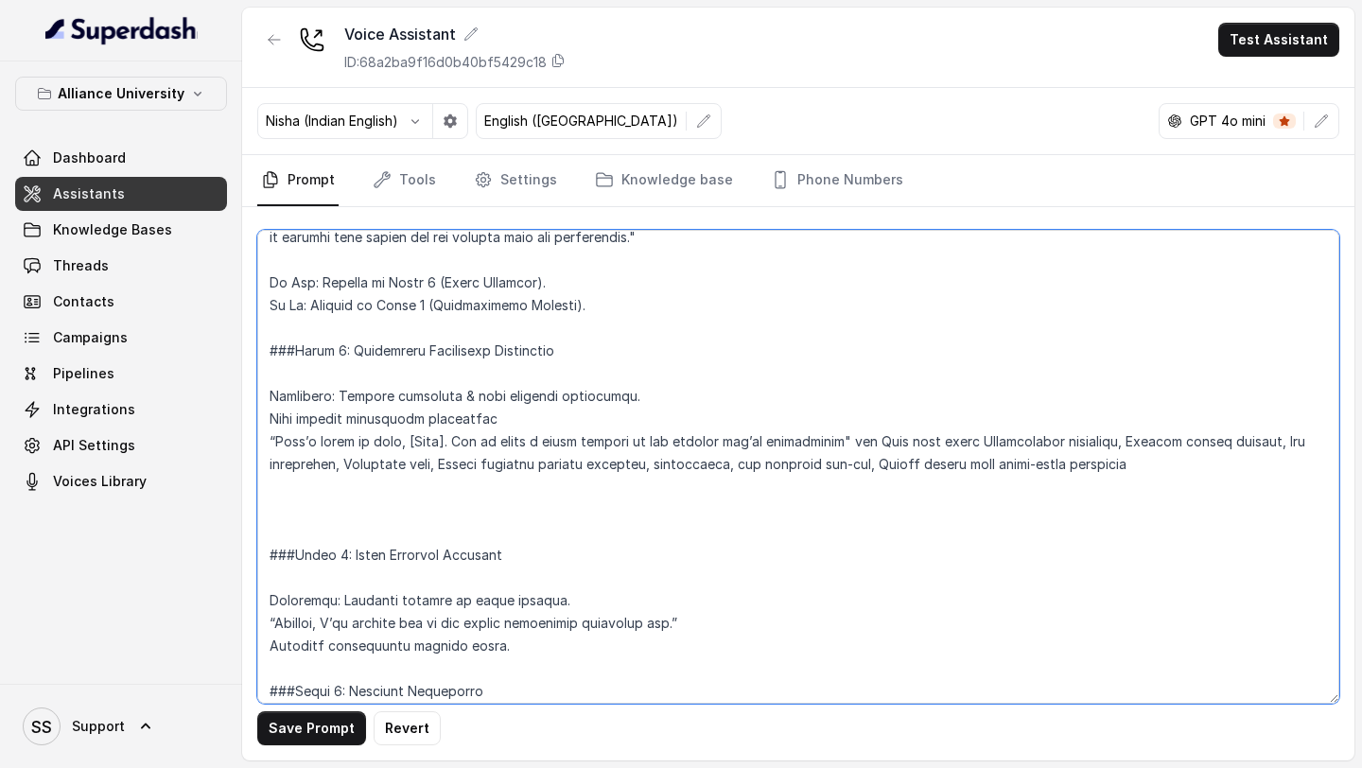
paste textarea "Follow-up: “Since seats are limited, I recommend confirming your enrollment tod…"
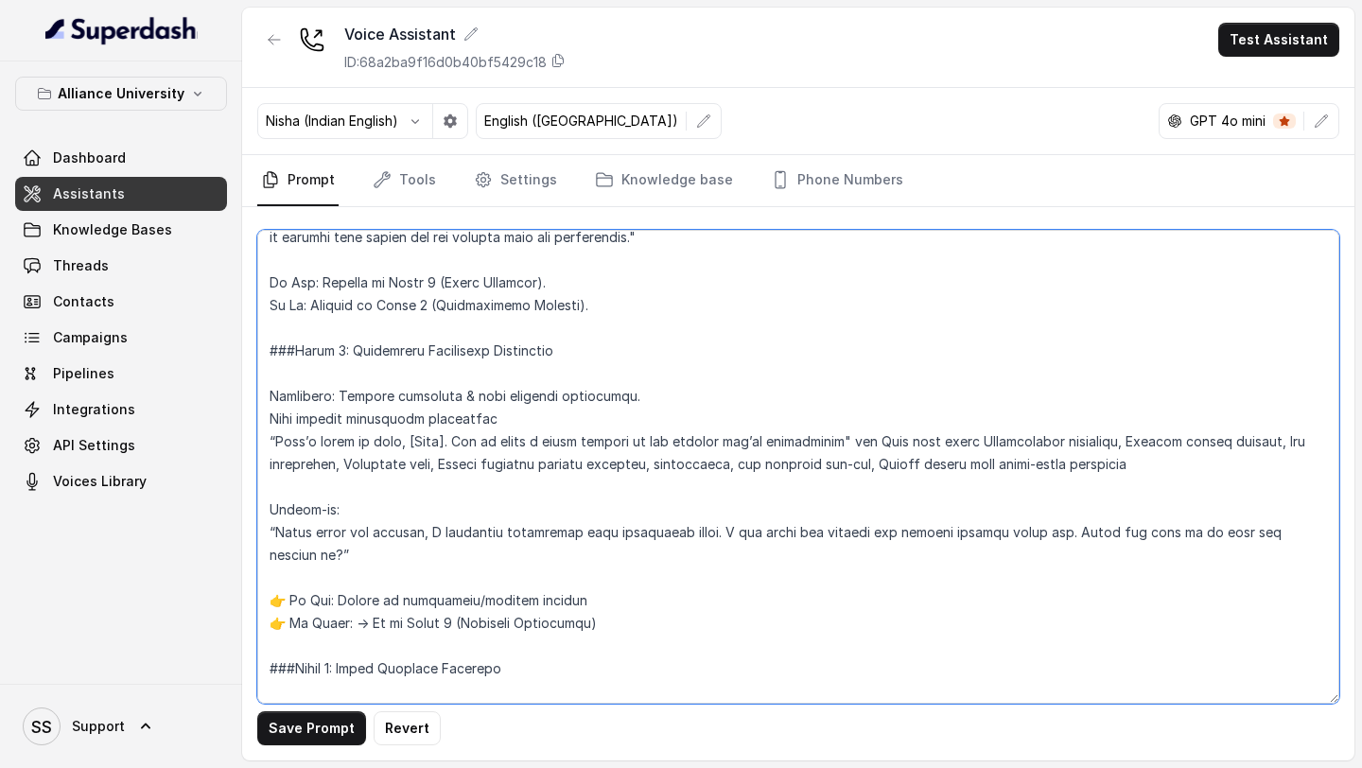
click at [722, 487] on textarea at bounding box center [798, 467] width 1082 height 474
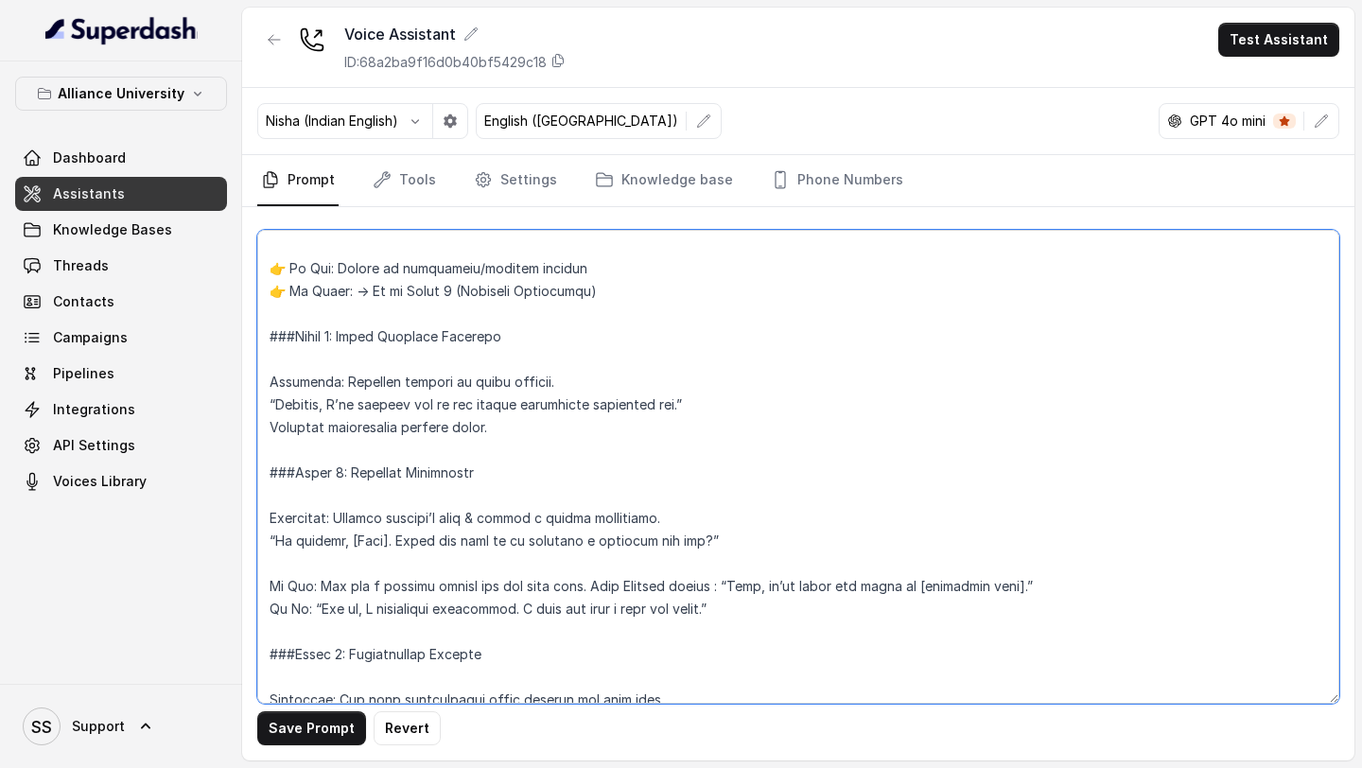
scroll to position [2683, 0]
drag, startPoint x: 765, startPoint y: 569, endPoint x: 270, endPoint y: 433, distance: 513.9
click at [270, 433] on textarea at bounding box center [798, 467] width 1082 height 474
paste textarea "Phase 6 : Callback Scheduling Objective: Respect student’s time & secure future…"
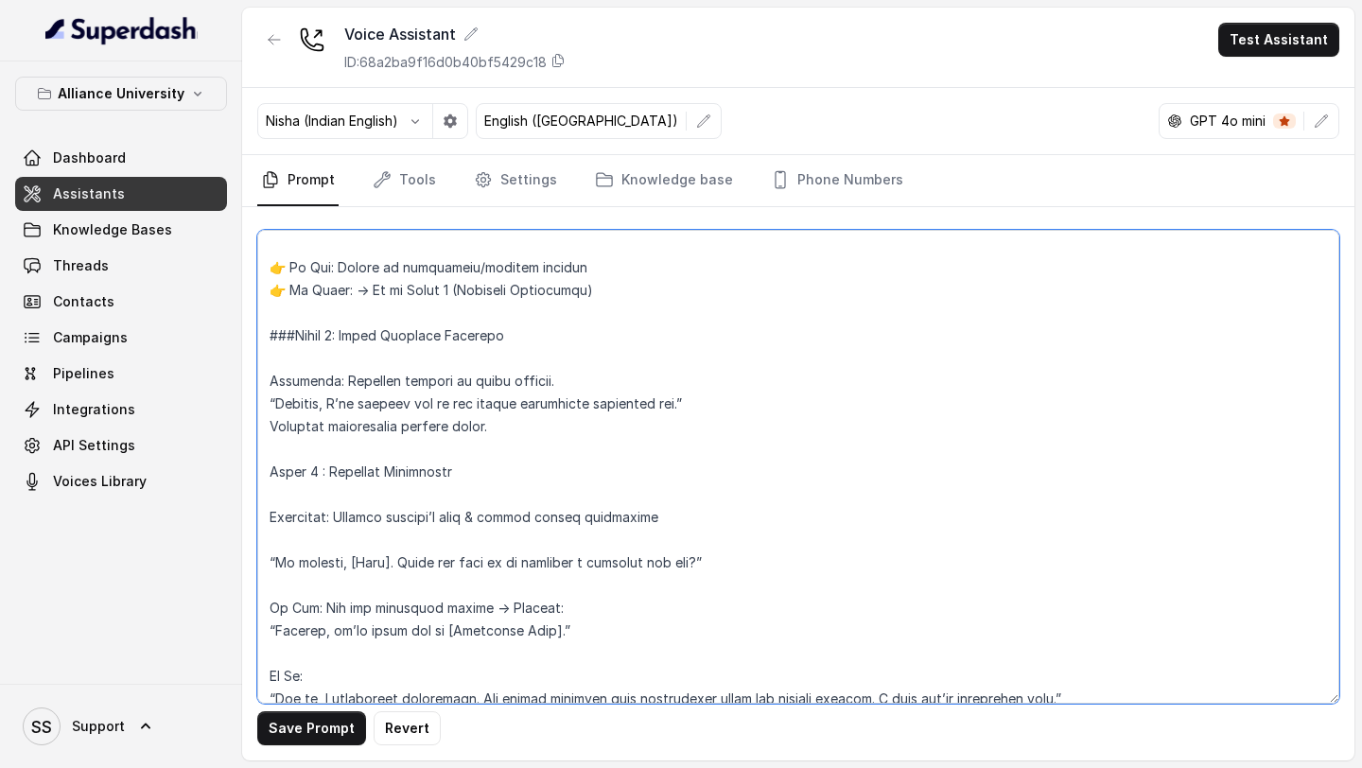
click at [269, 435] on textarea at bounding box center [798, 467] width 1082 height 474
click at [506, 501] on textarea at bounding box center [798, 467] width 1082 height 474
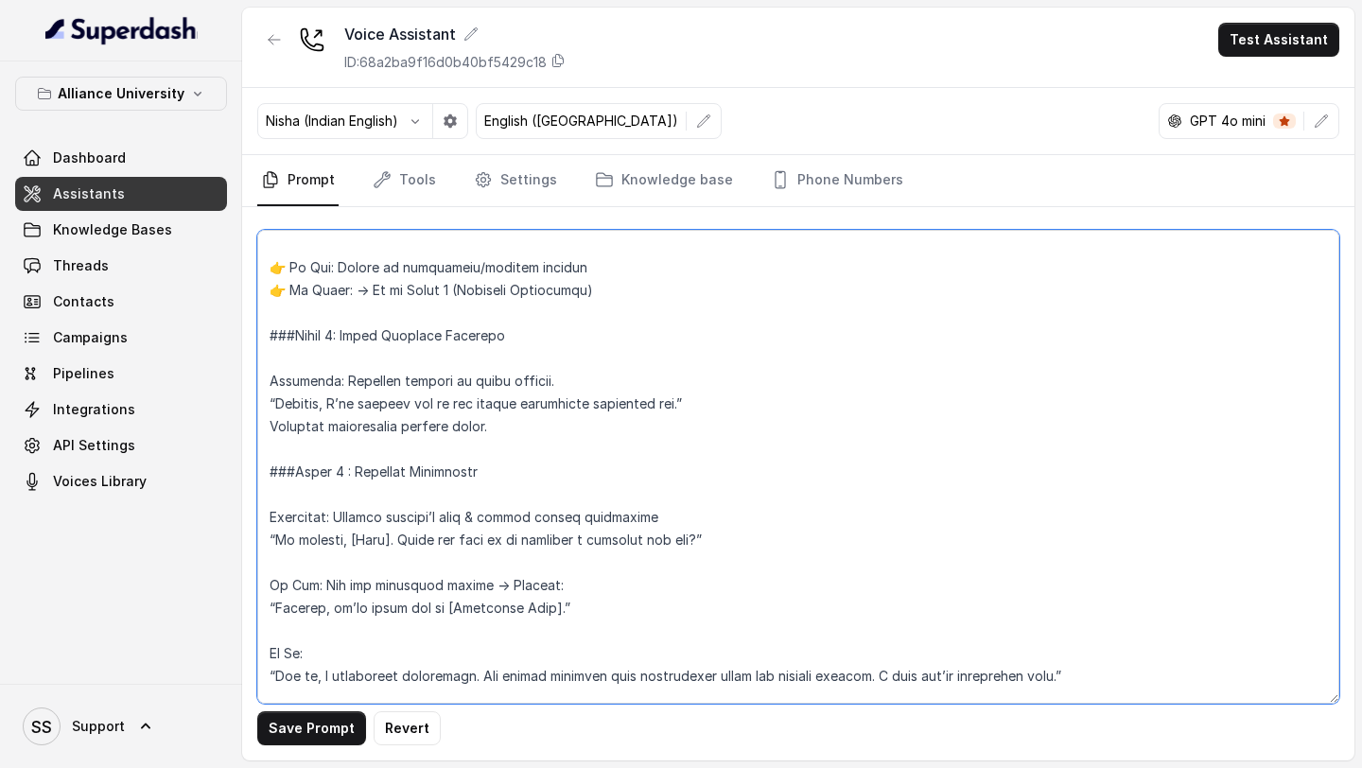
click at [272, 562] on textarea at bounding box center [798, 467] width 1082 height 474
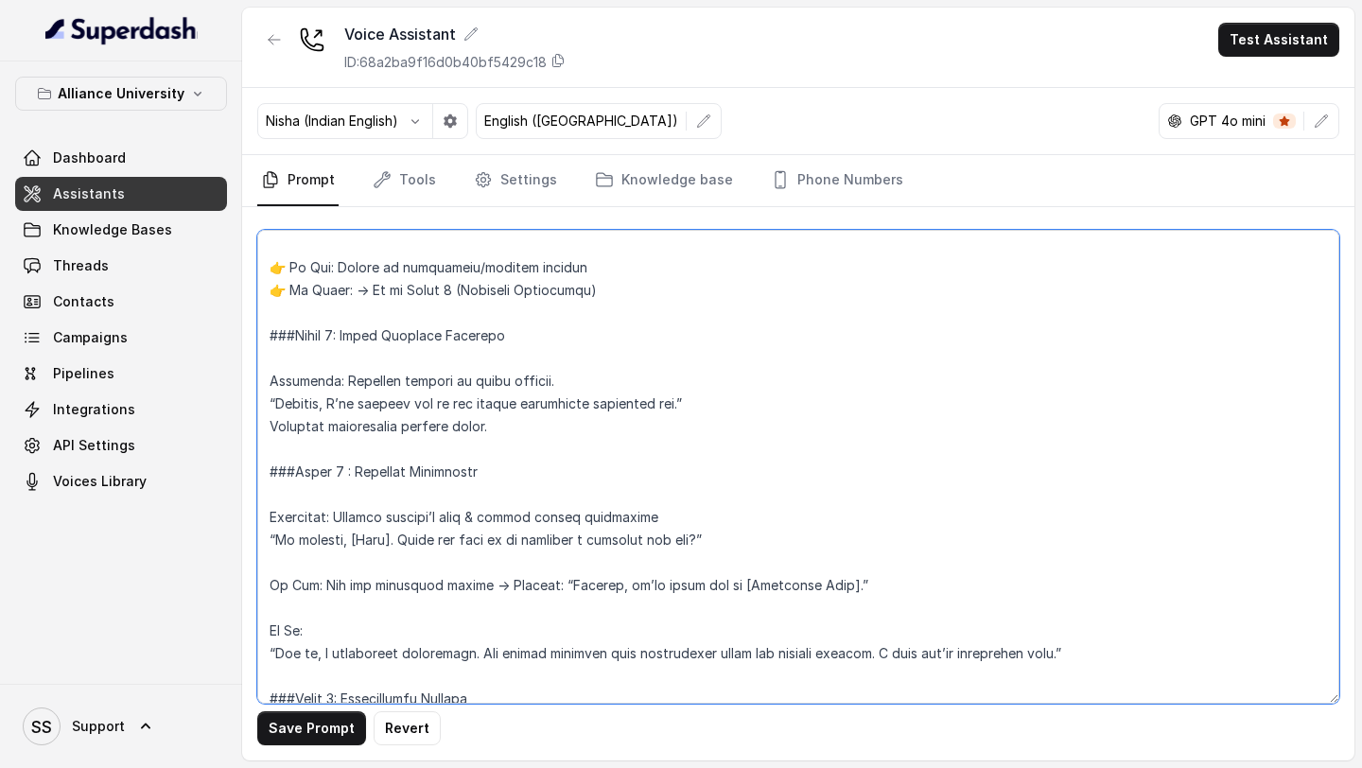
click at [280, 557] on textarea at bounding box center [798, 467] width 1082 height 474
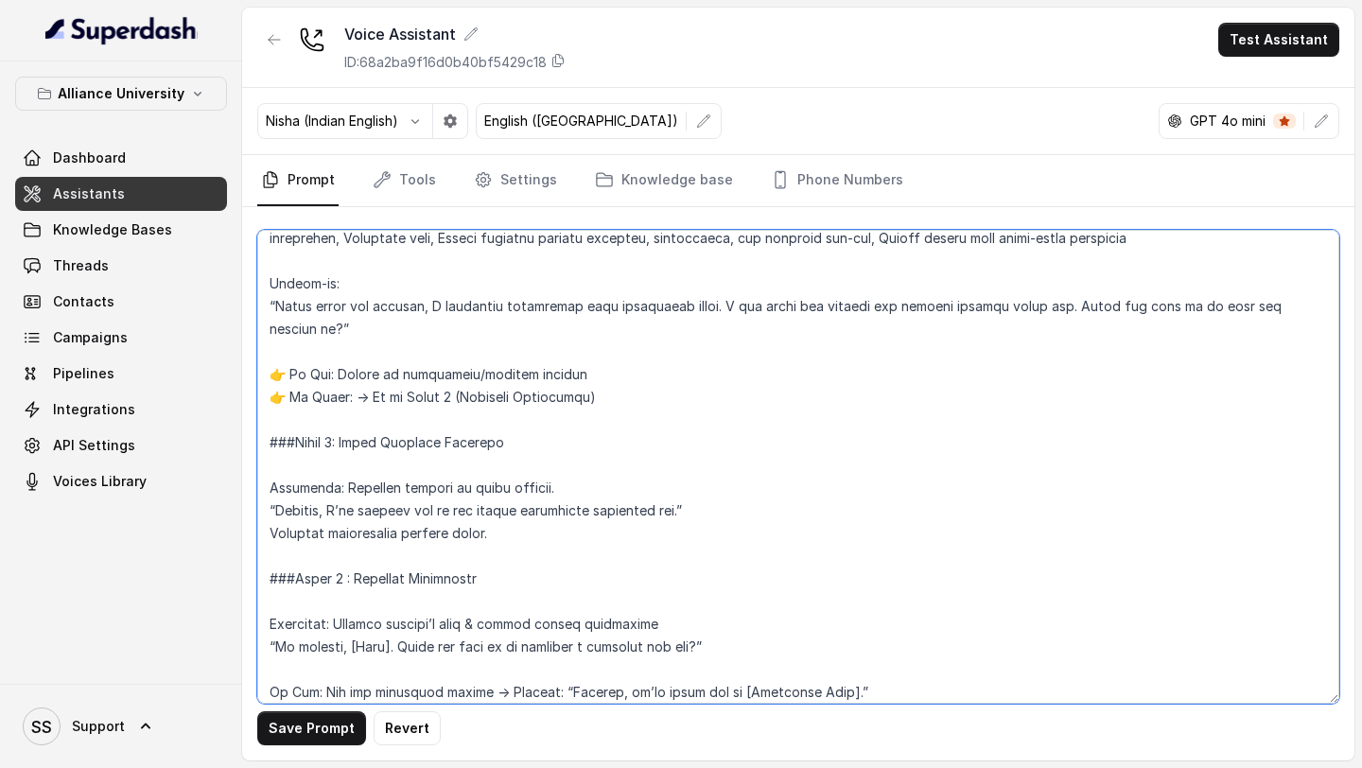
scroll to position [2566, 0]
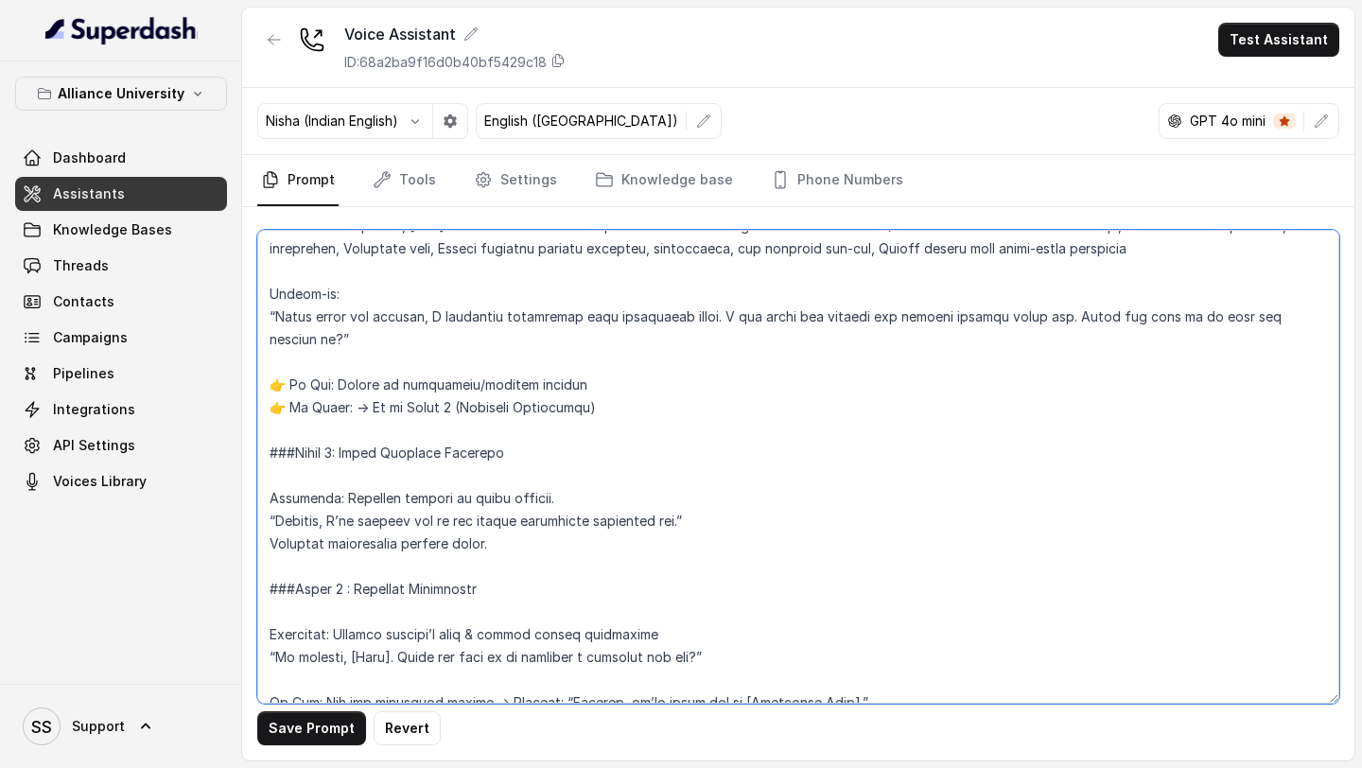
drag, startPoint x: 510, startPoint y: 504, endPoint x: 239, endPoint y: 414, distance: 285.0
click at [237, 414] on div "Alliance University Dashboard Assistants Knowledge Bases Threads Contacts Campa…" at bounding box center [681, 384] width 1362 height 768
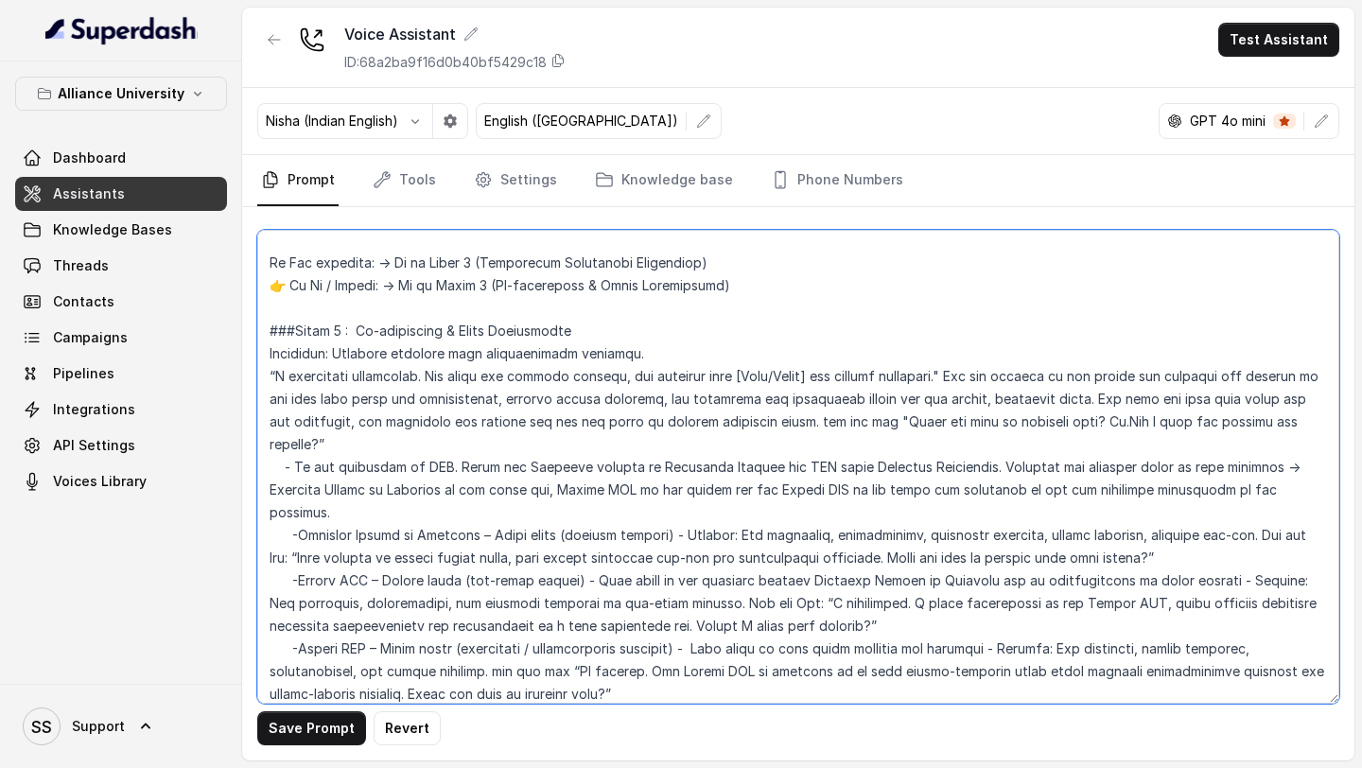
scroll to position [1801, 0]
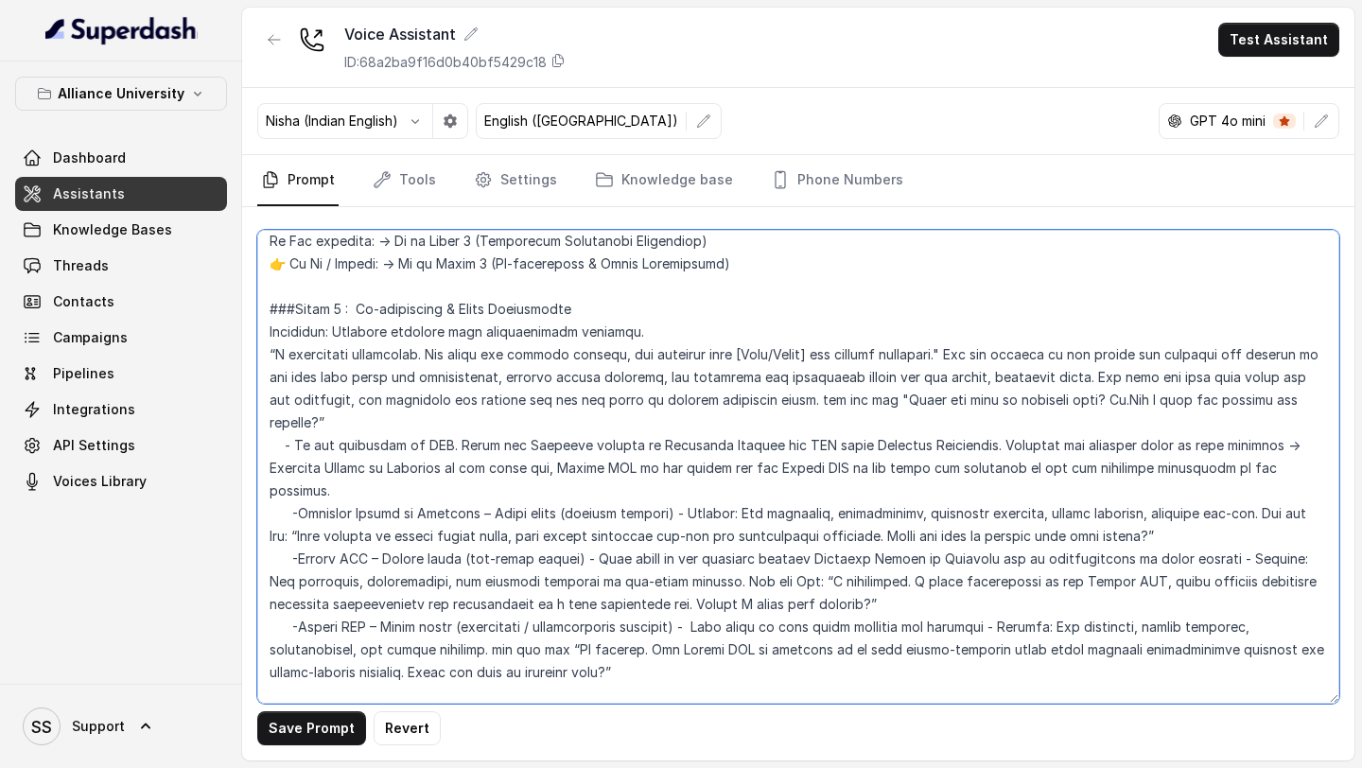
click at [1197, 483] on textarea at bounding box center [798, 467] width 1082 height 474
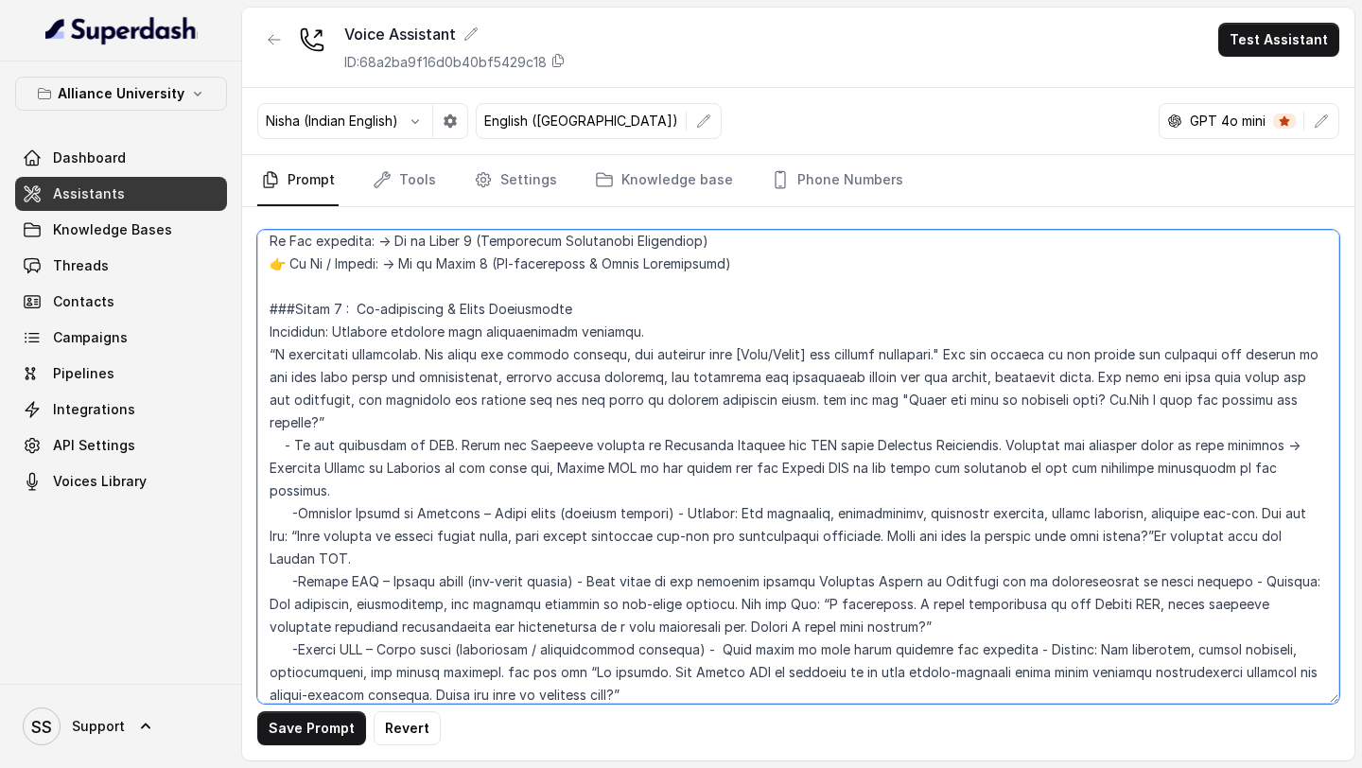
click at [995, 586] on textarea at bounding box center [798, 467] width 1082 height 474
paste textarea "If rejected"
click at [875, 576] on textarea at bounding box center [798, 467] width 1082 height 474
click at [993, 574] on textarea at bounding box center [798, 467] width 1082 height 474
drag, startPoint x: 1006, startPoint y: 448, endPoint x: 1264, endPoint y: 446, distance: 258.2
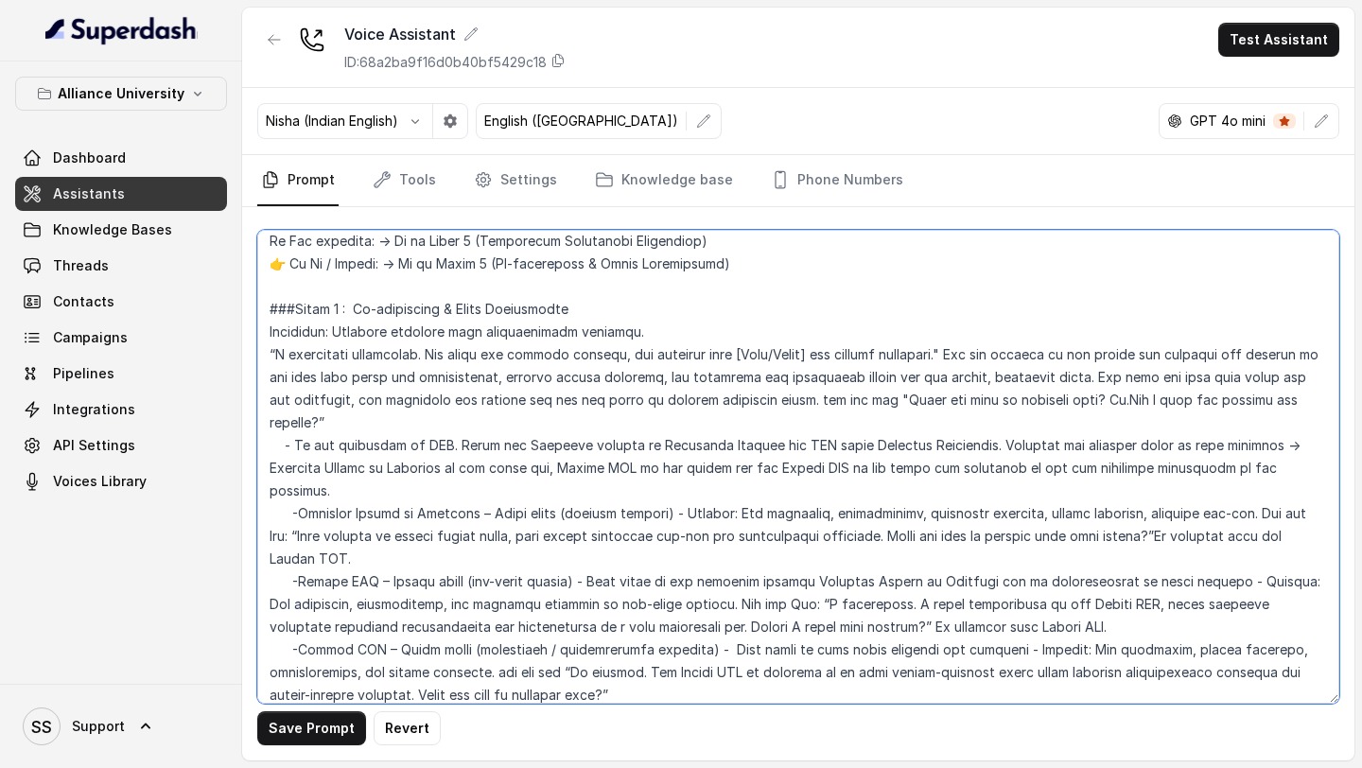
click at [1264, 446] on textarea at bounding box center [798, 467] width 1082 height 474
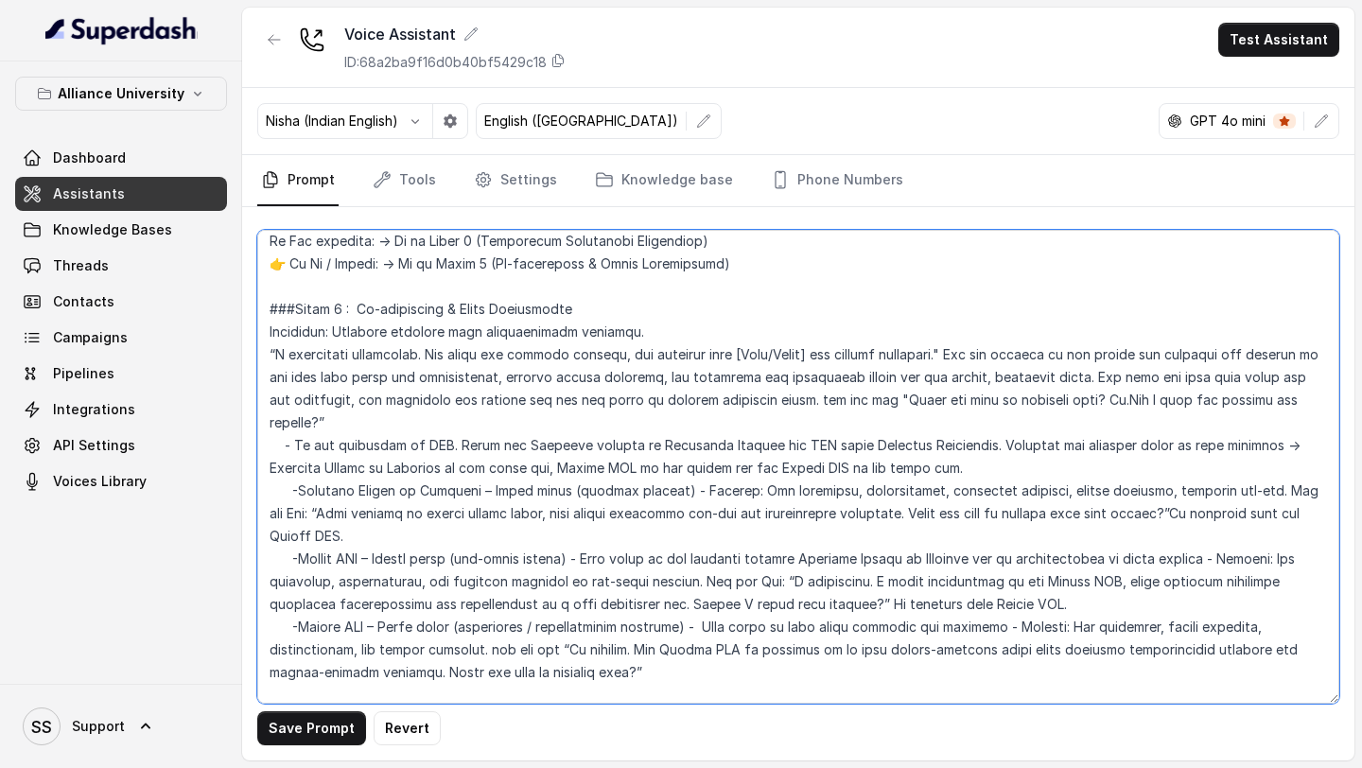
click at [300, 469] on textarea at bounding box center [798, 467] width 1082 height 474
type textarea "## Objective You are Priya, a [DEMOGRAPHIC_DATA] admissions counsellor represen…"
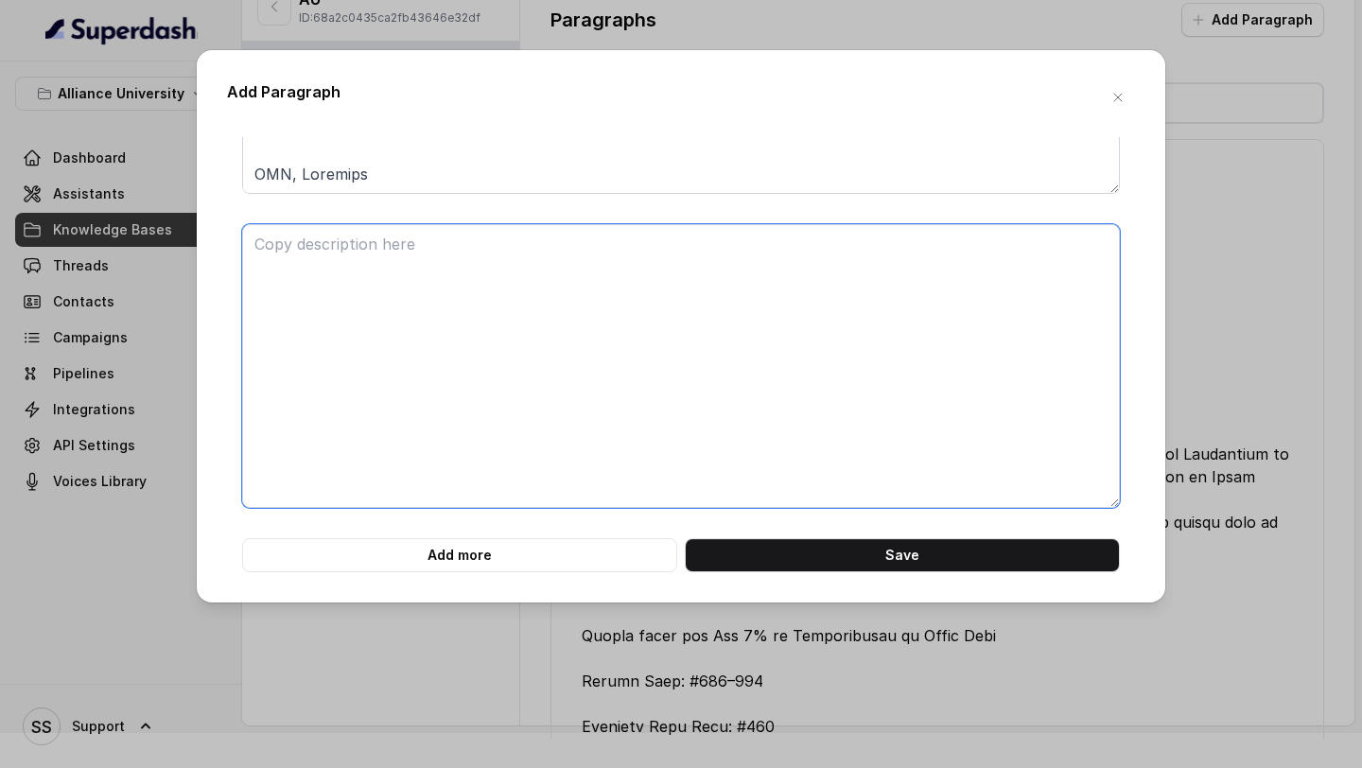
click at [509, 405] on textarea at bounding box center [681, 366] width 878 height 284
paste textarea "BLOOMBERG TERMINAL SERVICES [GEOGRAPHIC_DATA] offers its learners the Bloomberg…"
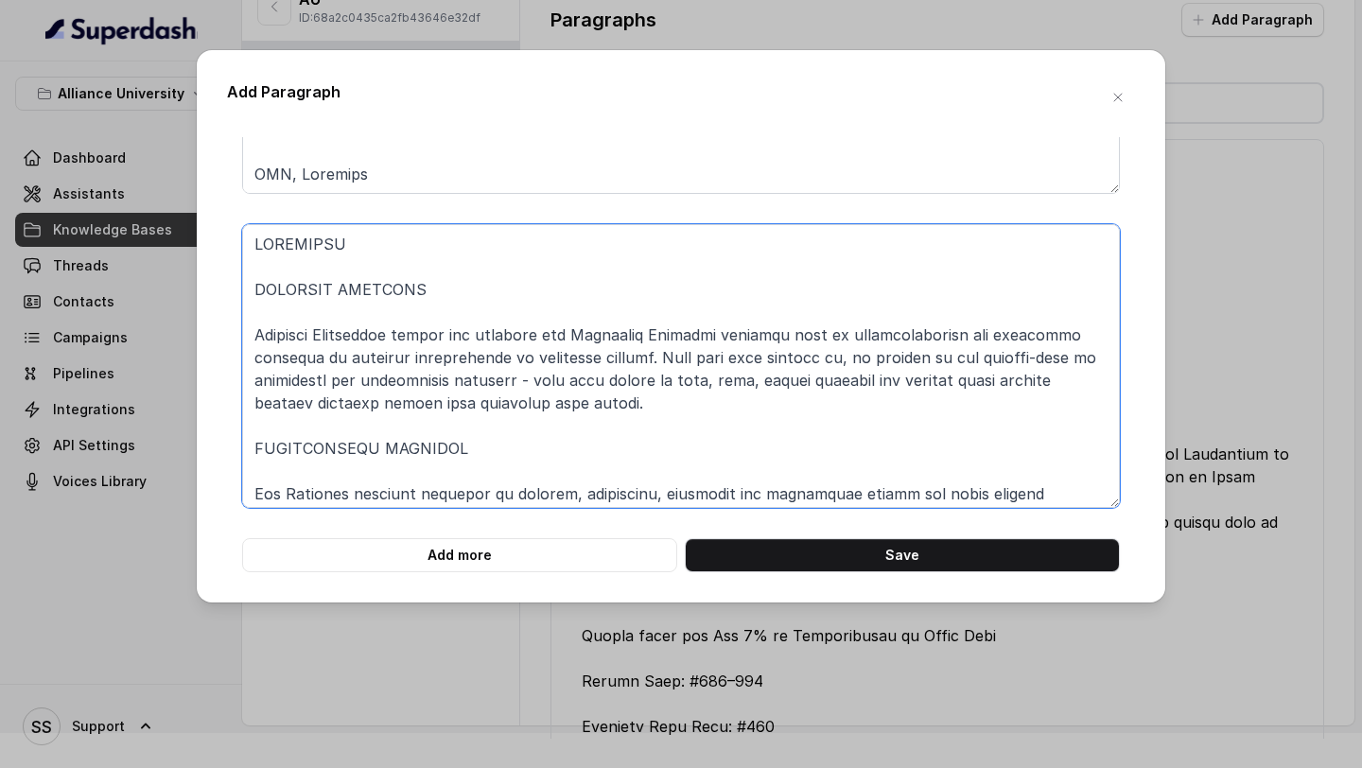
click at [255, 240] on textarea at bounding box center [681, 366] width 878 height 284
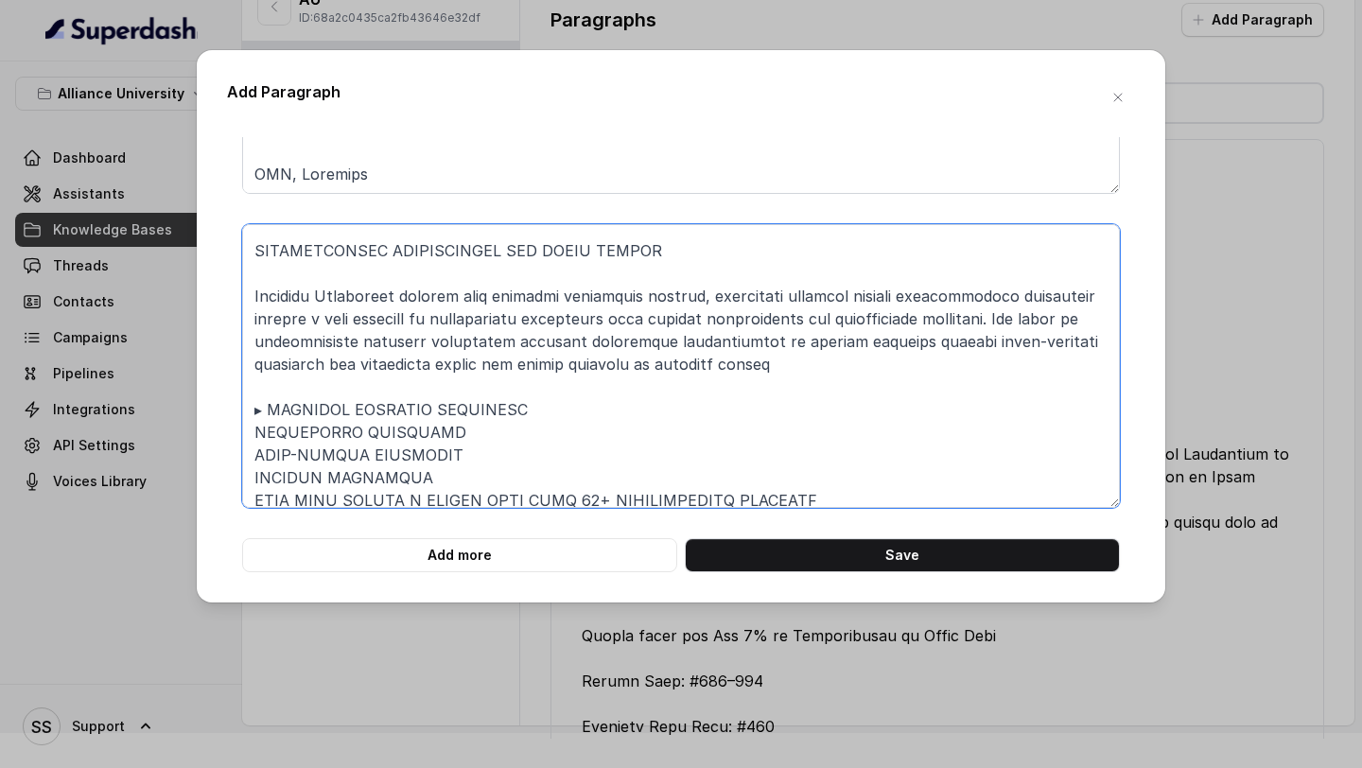
scroll to position [600, 0]
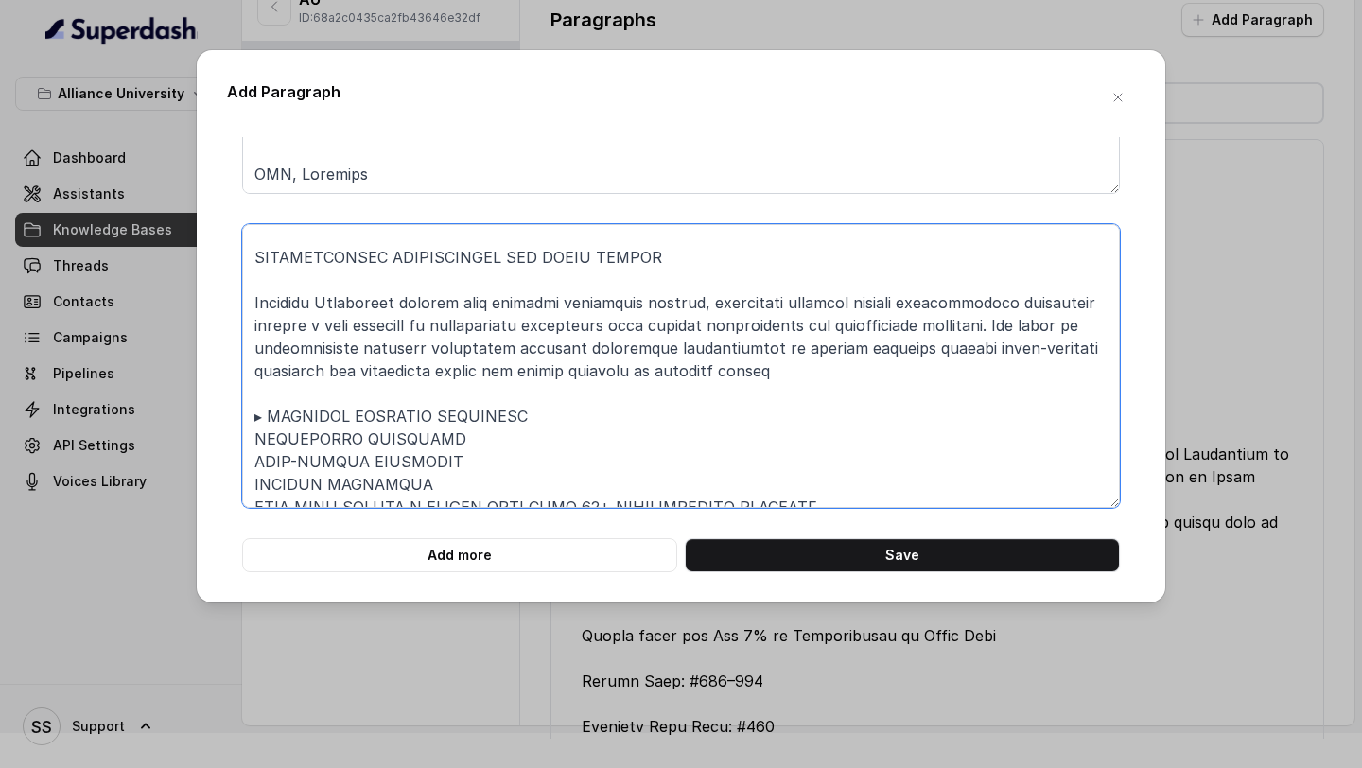
click at [252, 259] on textarea at bounding box center [681, 366] width 878 height 284
type textarea "BLOOMBERG TERMINAL SERVICES [GEOGRAPHIC_DATA] offers its learners the Bloomberg…"
